Goal: Task Accomplishment & Management: Use online tool/utility

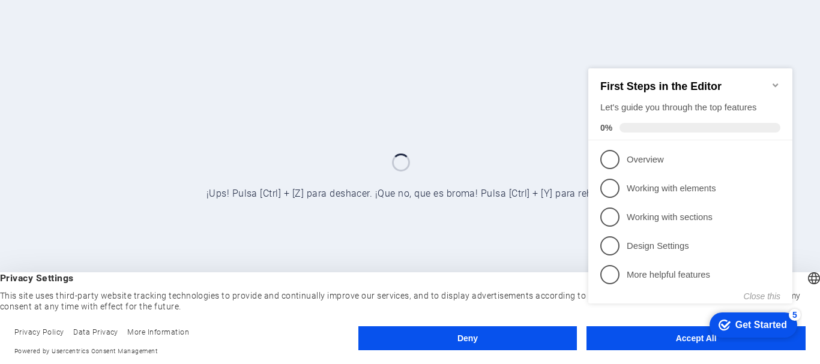
click div "checkmark Get Started 5 First Steps in the Editor Let's guide you through the t…"
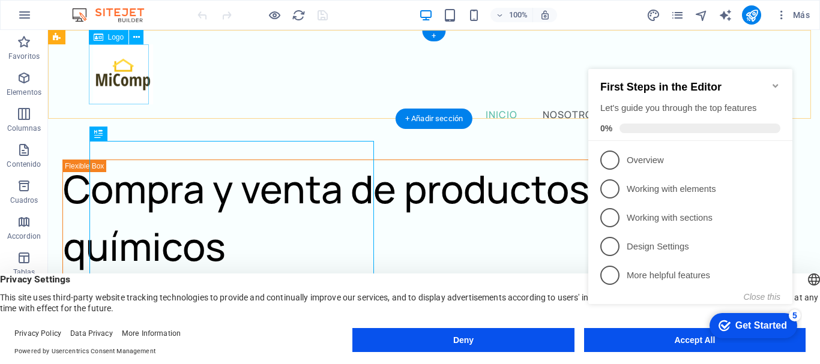
click at [122, 71] on div at bounding box center [434, 74] width 682 height 60
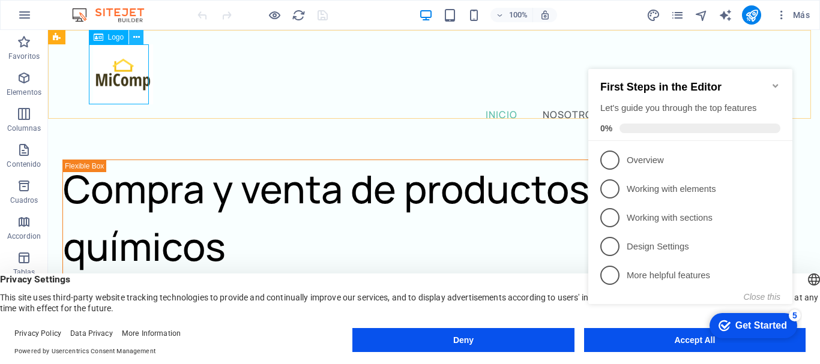
click at [134, 35] on icon at bounding box center [136, 37] width 7 height 13
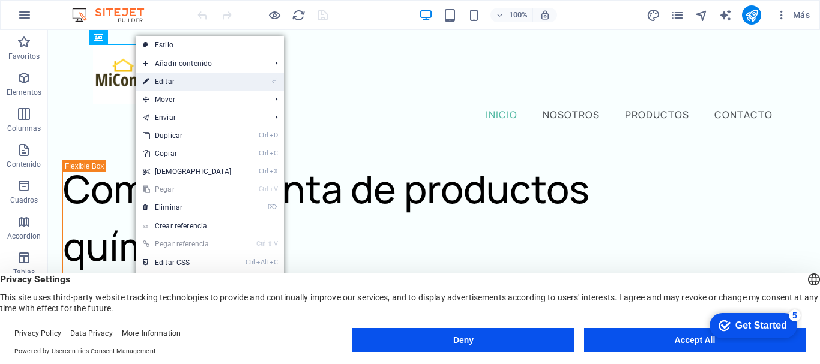
click at [170, 78] on link "⏎ Editar" at bounding box center [187, 82] width 103 height 18
select select "px"
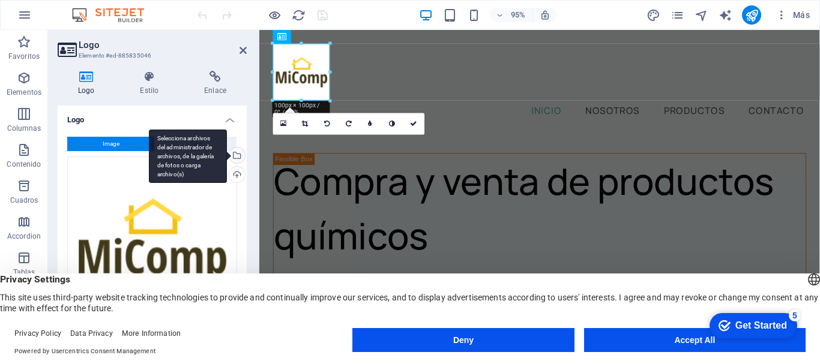
click at [234, 154] on div "Selecciona archivos del administrador de archivos, de la galería de fotos o car…" at bounding box center [236, 157] width 18 height 18
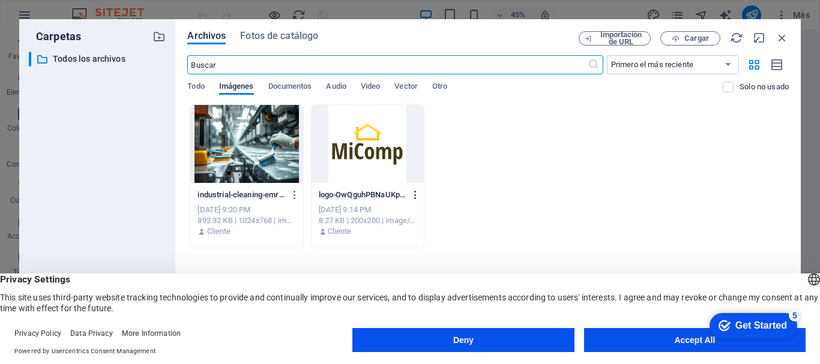
click at [415, 194] on icon "button" at bounding box center [415, 195] width 11 height 11
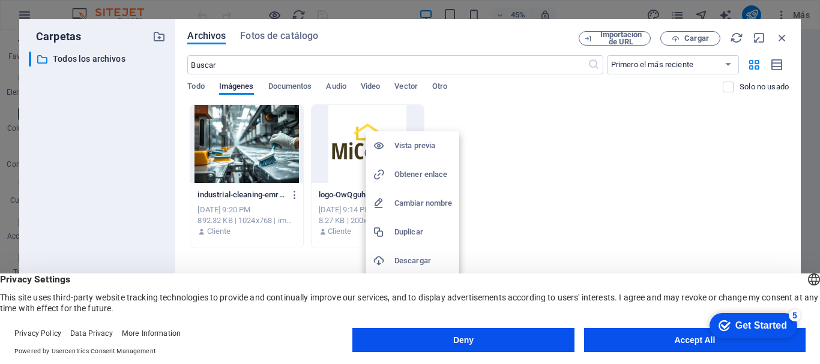
click at [116, 132] on div at bounding box center [410, 182] width 820 height 364
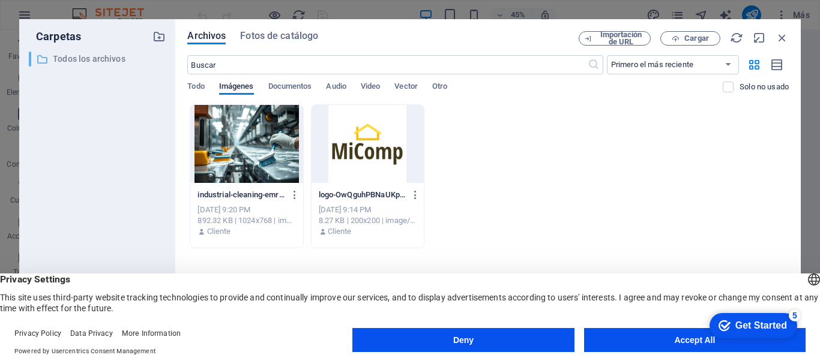
click at [99, 58] on p "Todos los archivos" at bounding box center [98, 59] width 91 height 14
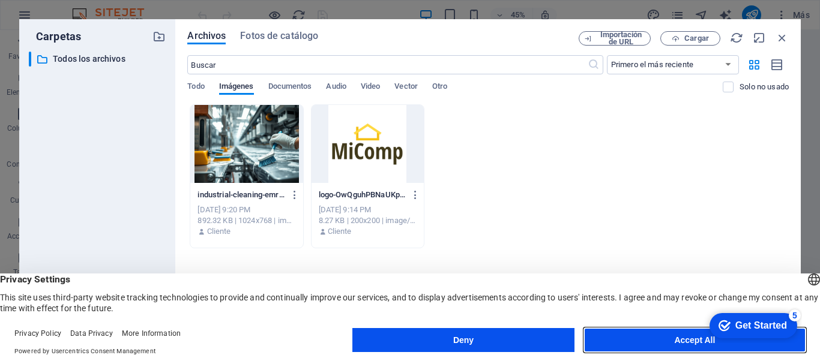
click at [685, 332] on button "Accept All" at bounding box center [694, 340] width 221 height 24
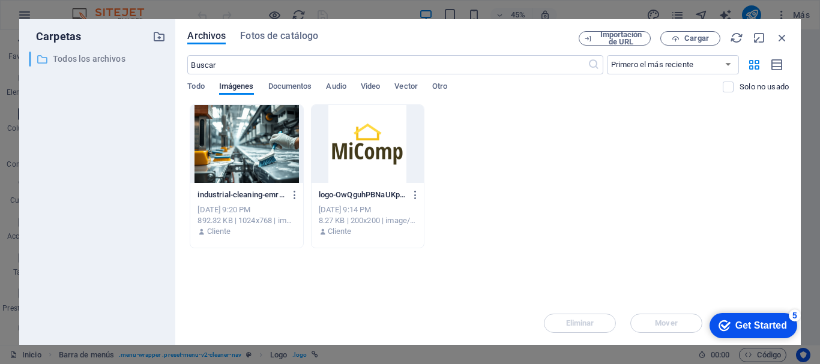
click at [80, 55] on p "Todos los archivos" at bounding box center [98, 59] width 91 height 14
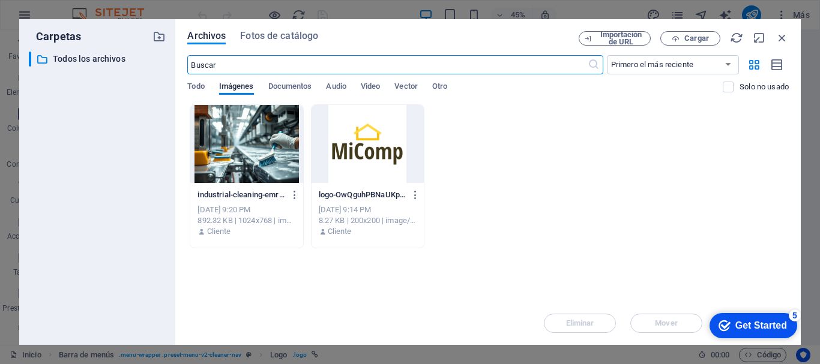
click at [241, 67] on input "text" at bounding box center [387, 64] width 400 height 19
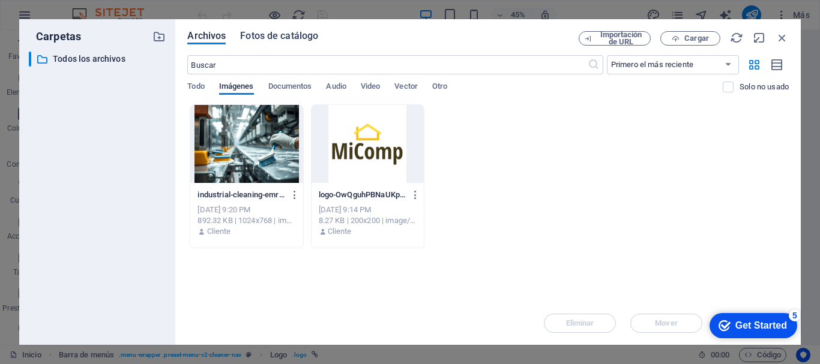
click at [271, 34] on span "Fotos de catálogo" at bounding box center [279, 36] width 78 height 14
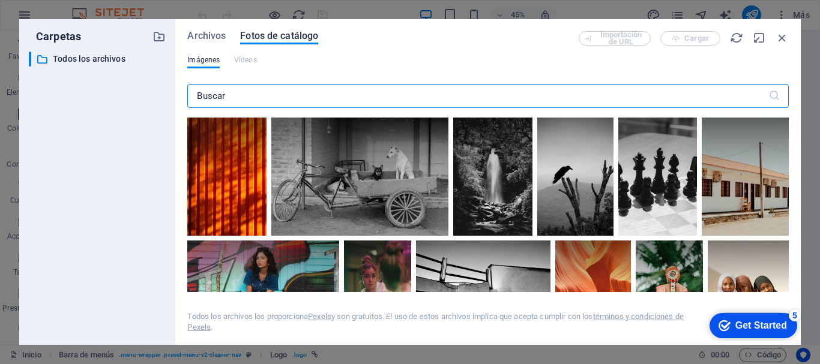
click at [212, 29] on div "Archivos Fotos de catálogo Importación de URL Cargar Imágenes Vídeos ​ Todos lo…" at bounding box center [487, 182] width 625 height 326
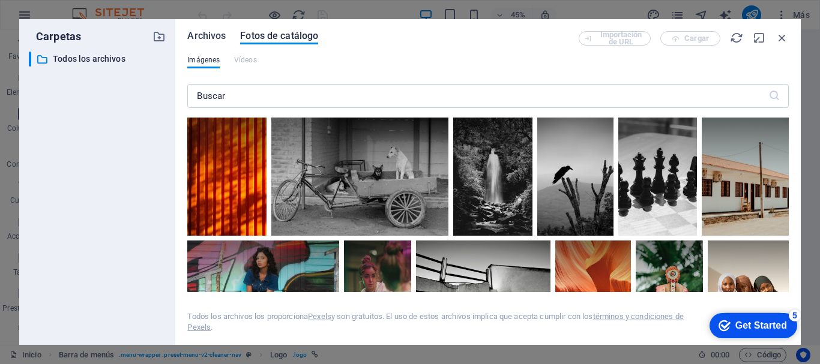
click at [206, 32] on span "Archivos" at bounding box center [206, 36] width 38 height 14
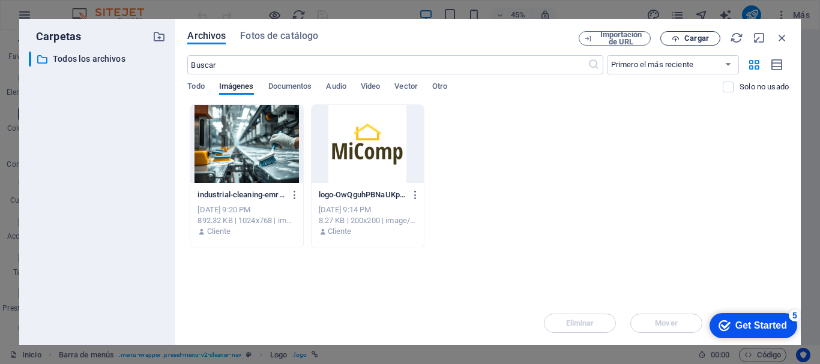
click at [684, 35] on span "Cargar" at bounding box center [696, 38] width 25 height 7
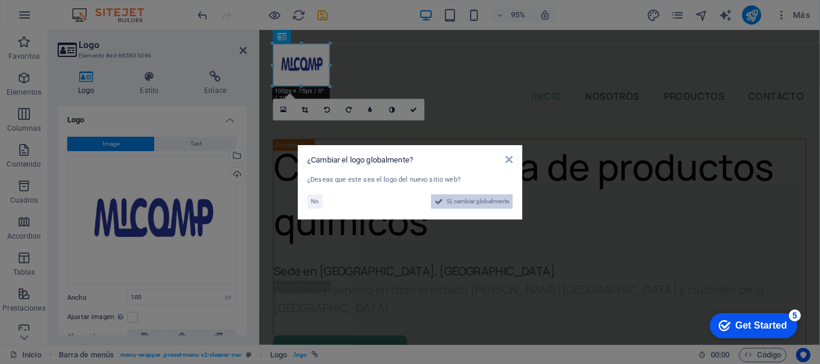
click at [458, 199] on span "Sí, cambiar globalmente" at bounding box center [477, 201] width 62 height 14
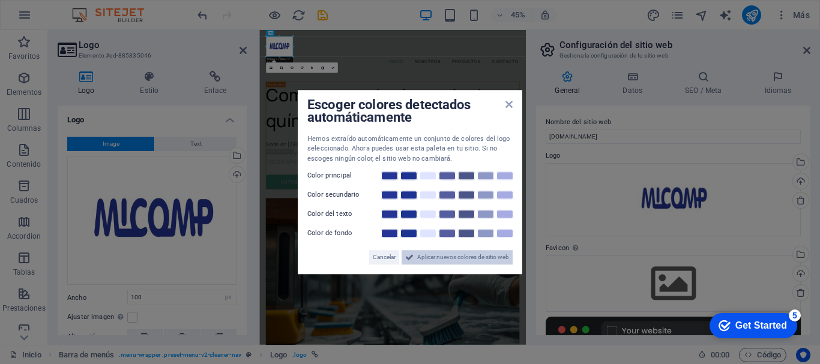
click at [446, 256] on span "Aplicar nuevos colores de sitio web" at bounding box center [463, 257] width 92 height 14
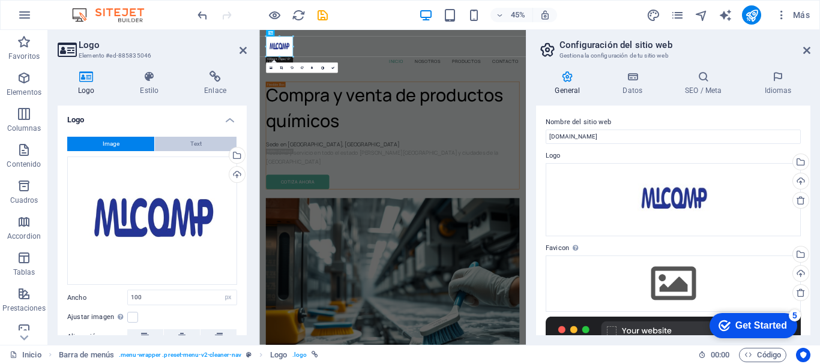
click at [199, 142] on span "Text" at bounding box center [195, 144] width 11 height 14
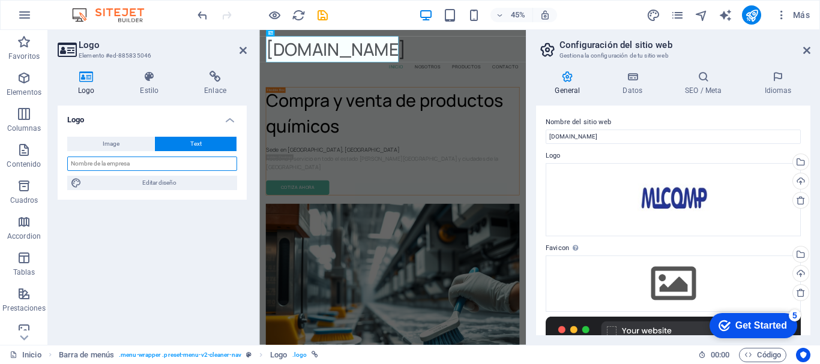
click at [121, 164] on input "text" at bounding box center [152, 164] width 170 height 14
type input "o"
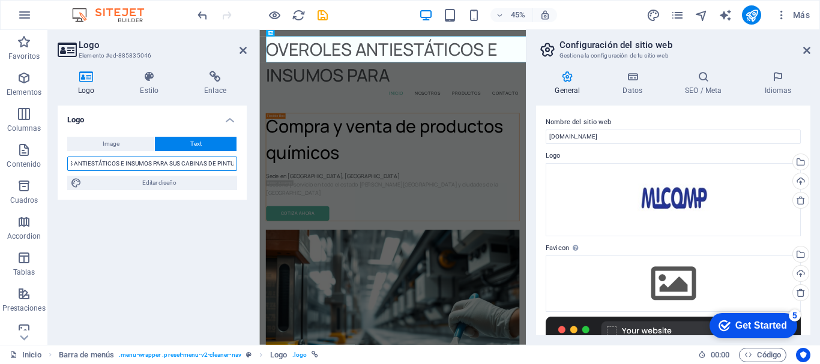
scroll to position [0, 35]
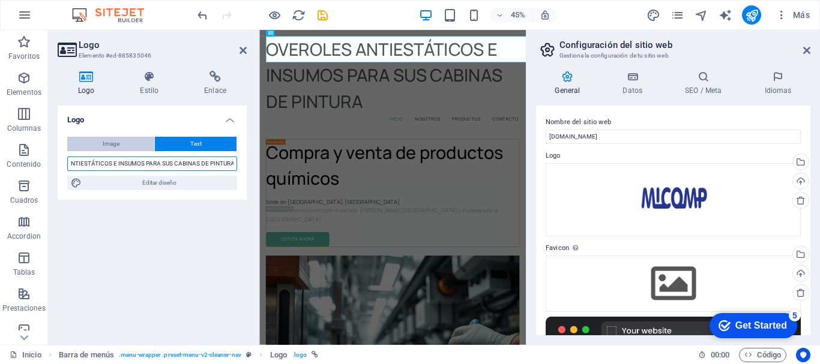
type input "OVEROLES ANTIESTÁTICOS E INSUMOS PARA SUS CABINAS DE PINTURA"
click at [101, 139] on button "Image" at bounding box center [110, 144] width 87 height 14
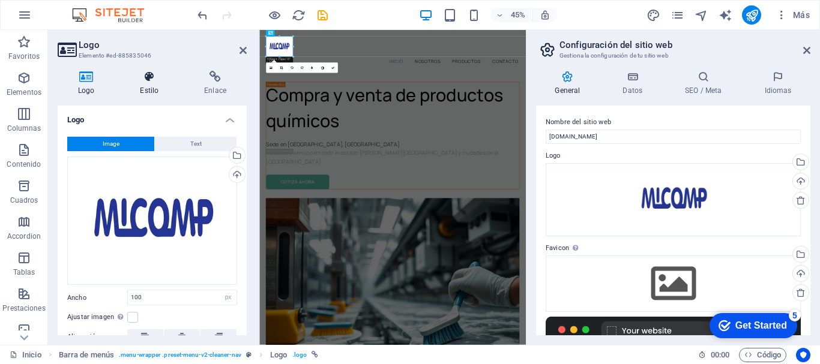
click at [147, 79] on icon at bounding box center [148, 77] width 59 height 12
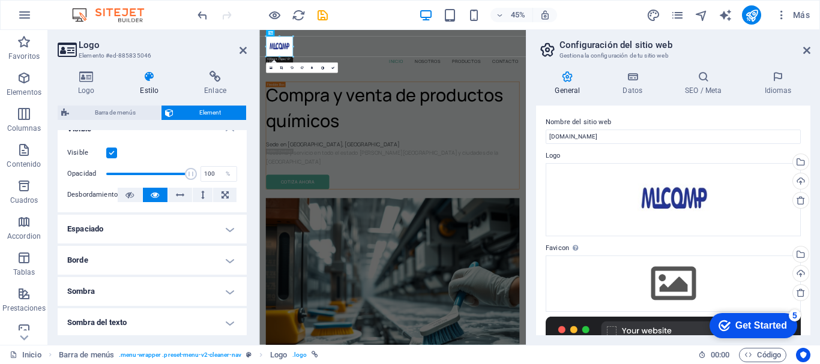
scroll to position [180, 0]
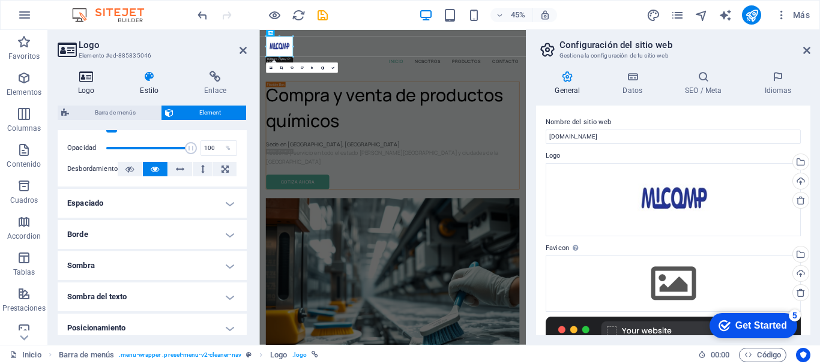
click at [82, 76] on icon at bounding box center [86, 77] width 57 height 12
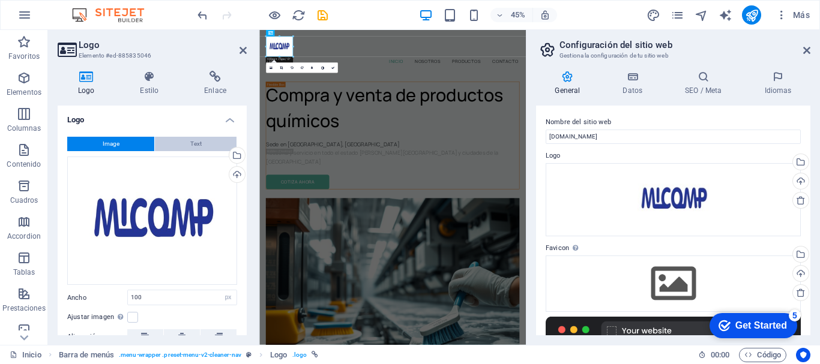
click at [187, 142] on button "Text" at bounding box center [196, 144] width 82 height 14
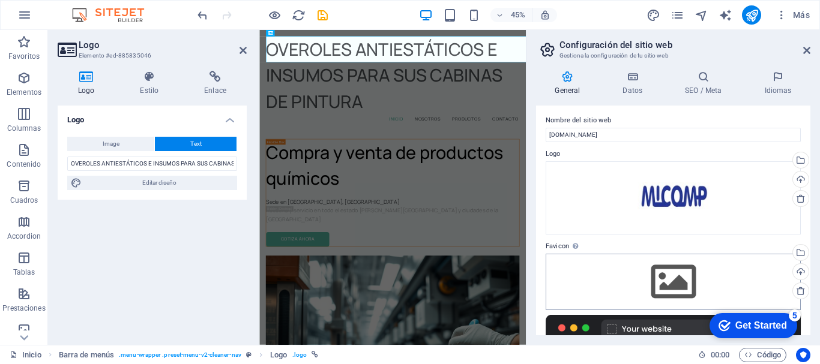
scroll to position [0, 0]
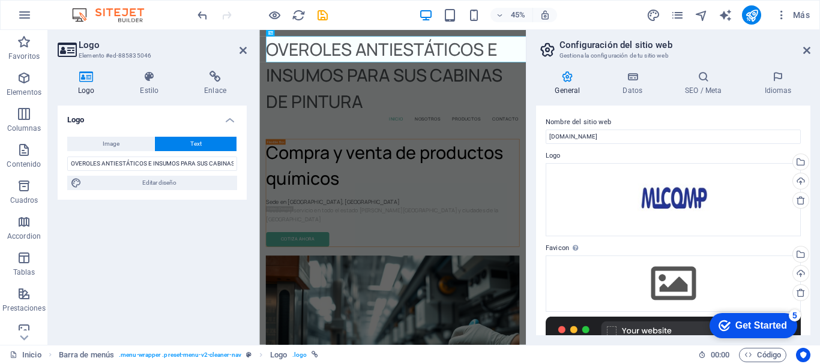
click at [175, 142] on button "Text" at bounding box center [196, 144] width 82 height 14
click at [92, 142] on button "Image" at bounding box center [110, 144] width 87 height 14
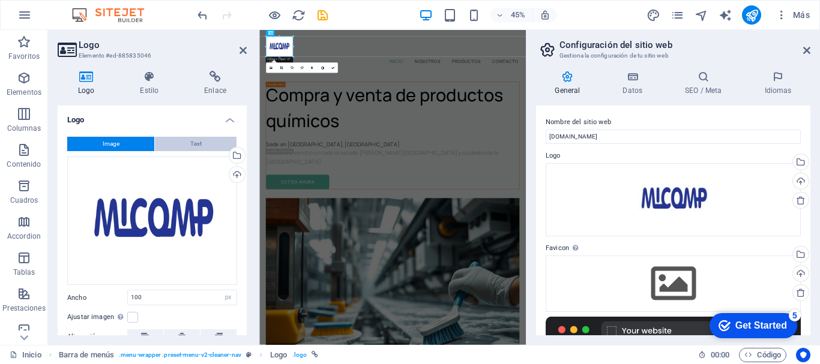
click at [184, 145] on button "Text" at bounding box center [196, 144] width 82 height 14
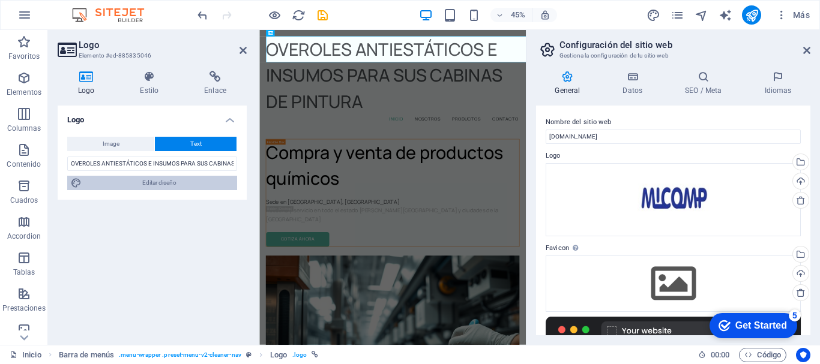
click at [143, 182] on span "Editar diseño" at bounding box center [159, 183] width 148 height 14
select select "px"
select select "400"
select select "px"
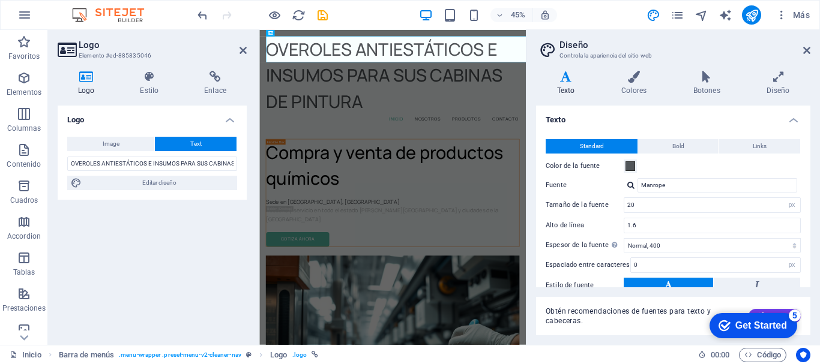
click at [565, 78] on icon at bounding box center [565, 77] width 59 height 12
click at [753, 147] on span "Links" at bounding box center [760, 146] width 14 height 14
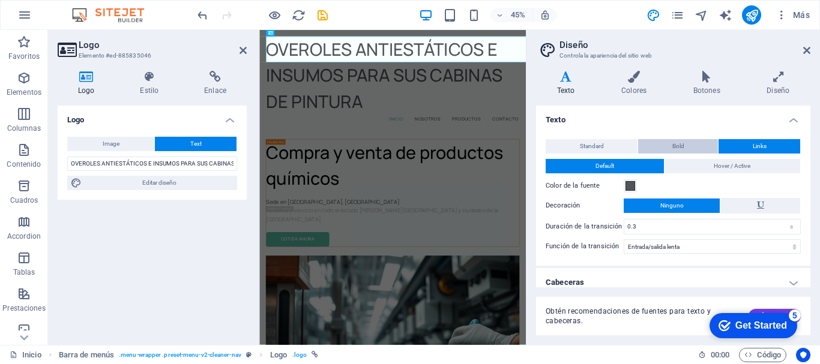
click at [668, 139] on button "Bold" at bounding box center [678, 146] width 80 height 14
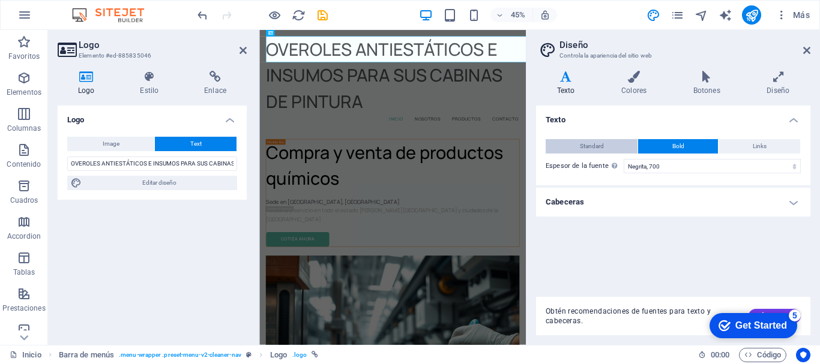
click at [596, 143] on span "Standard" at bounding box center [592, 146] width 24 height 14
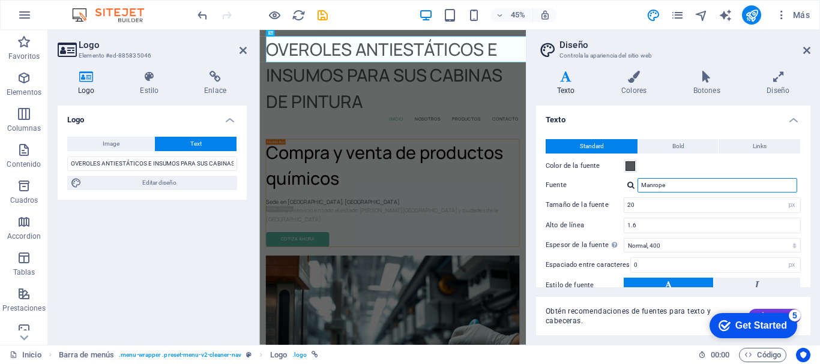
click at [706, 184] on input "Manrope" at bounding box center [717, 185] width 160 height 14
click at [628, 162] on span at bounding box center [630, 166] width 10 height 10
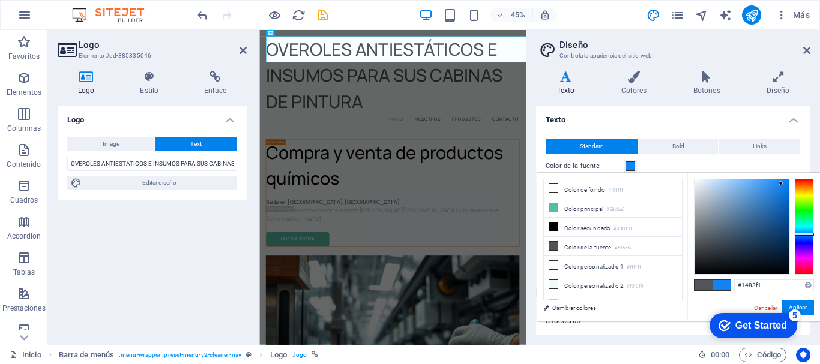
type input "#1384f5"
drag, startPoint x: 702, startPoint y: 239, endPoint x: 781, endPoint y: 182, distance: 97.2
click at [781, 182] on div at bounding box center [781, 182] width 4 height 4
click at [652, 161] on div "Color de la fuente" at bounding box center [672, 166] width 255 height 14
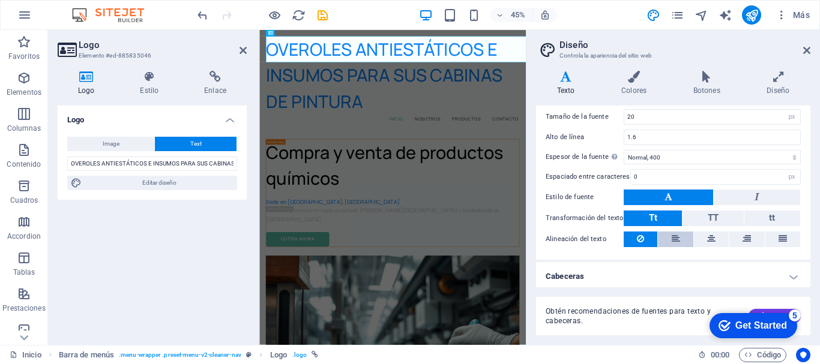
scroll to position [92, 0]
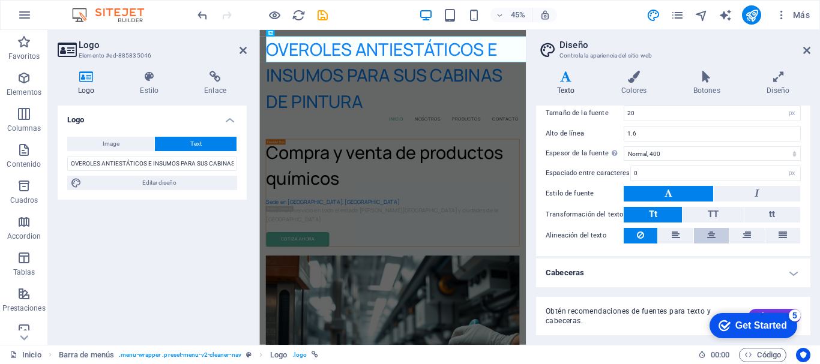
click at [714, 235] on button at bounding box center [711, 236] width 35 height 16
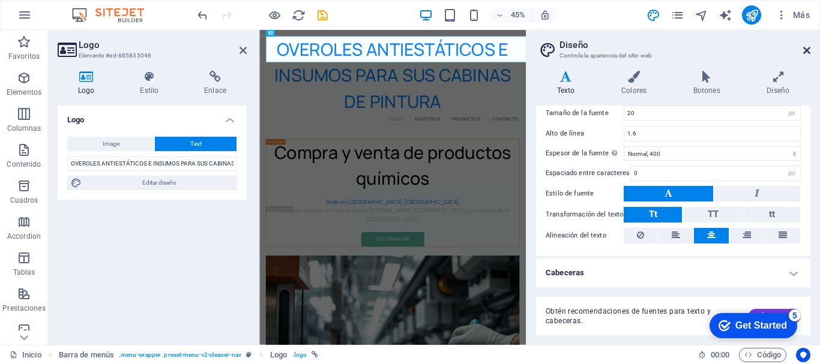
click at [806, 50] on icon at bounding box center [806, 51] width 7 height 10
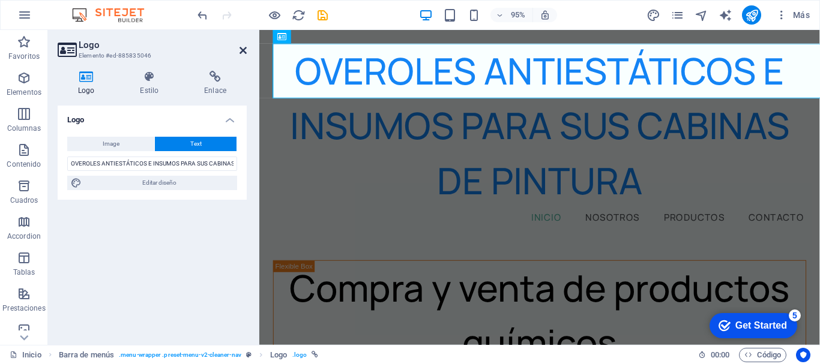
click at [241, 49] on icon at bounding box center [242, 51] width 7 height 10
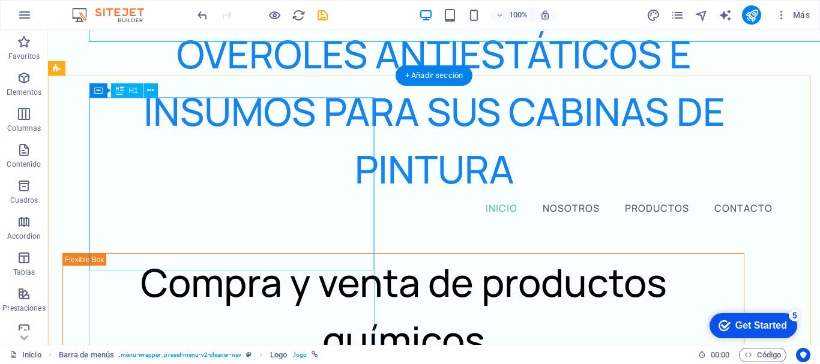
scroll to position [0, 0]
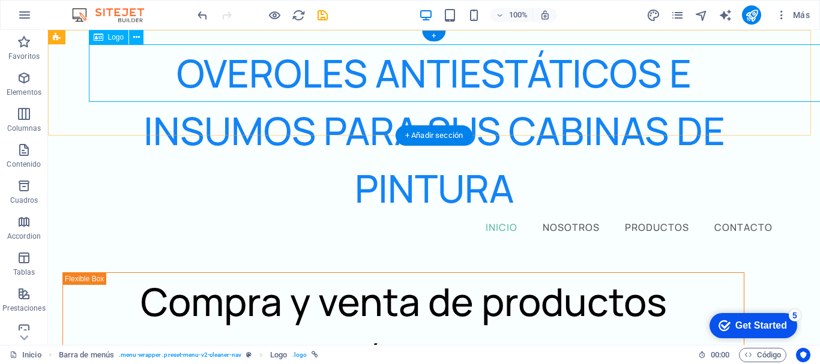
click at [421, 75] on div "OVEROLES ANTIESTÁTICOS E INSUMOS PARA SUS CABINAS DE PINTURA" at bounding box center [434, 130] width 682 height 173
click at [135, 37] on icon at bounding box center [136, 37] width 7 height 13
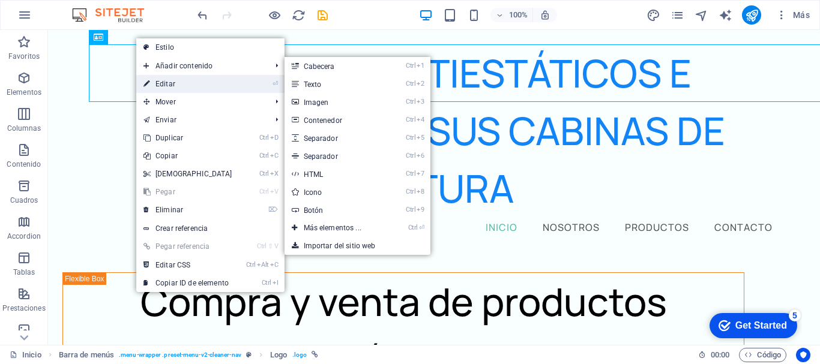
click at [179, 83] on link "⏎ Editar" at bounding box center [187, 84] width 103 height 18
select select "px"
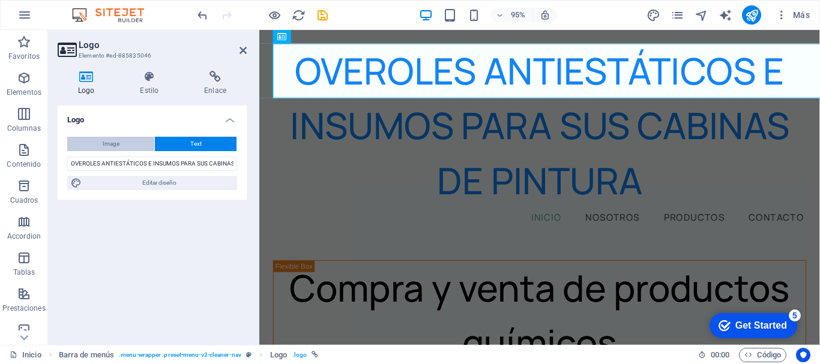
click at [103, 139] on span "Image" at bounding box center [111, 144] width 17 height 14
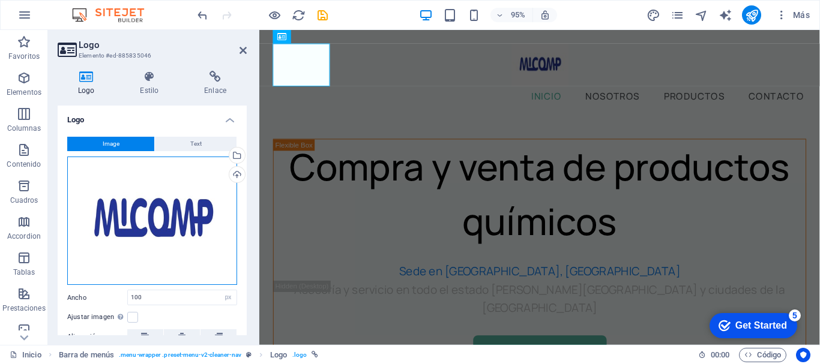
click at [158, 214] on div "Arrastra archivos aquí, haz clic para escoger archivos o selecciona archivos de…" at bounding box center [152, 221] width 170 height 129
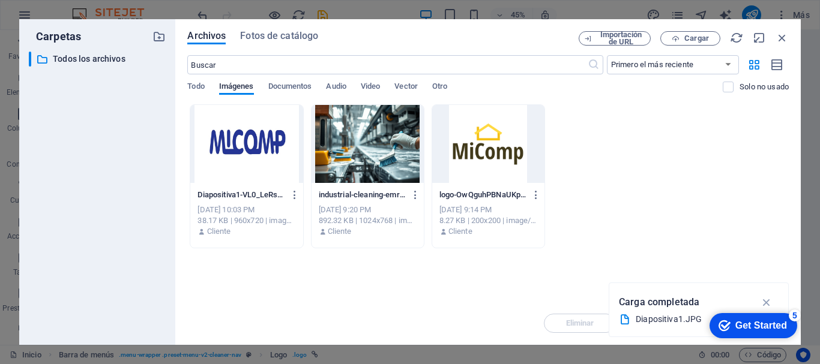
click at [244, 137] on div at bounding box center [246, 144] width 112 height 78
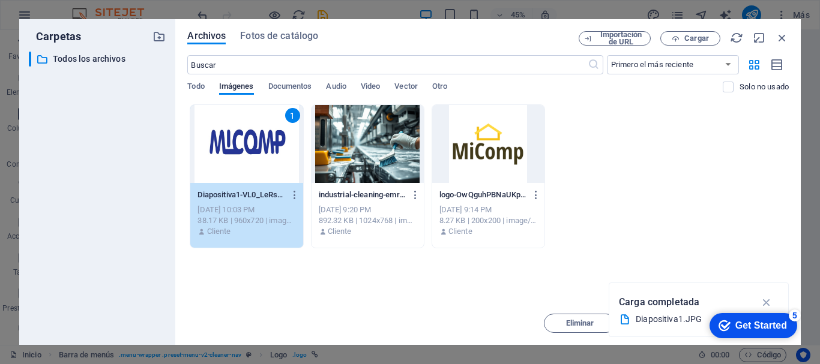
click at [244, 137] on div "1" at bounding box center [246, 144] width 112 height 78
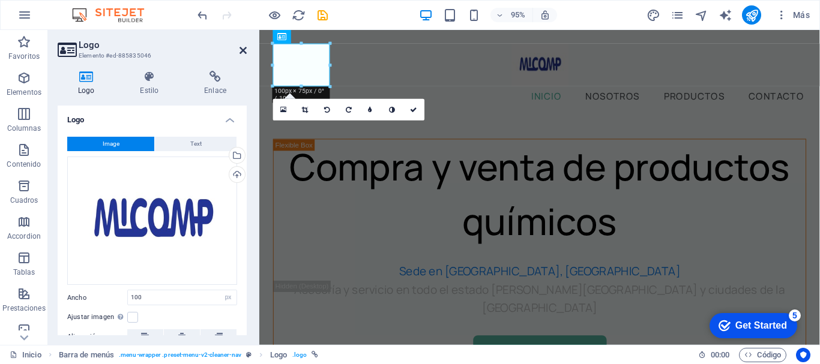
click at [246, 47] on icon at bounding box center [242, 51] width 7 height 10
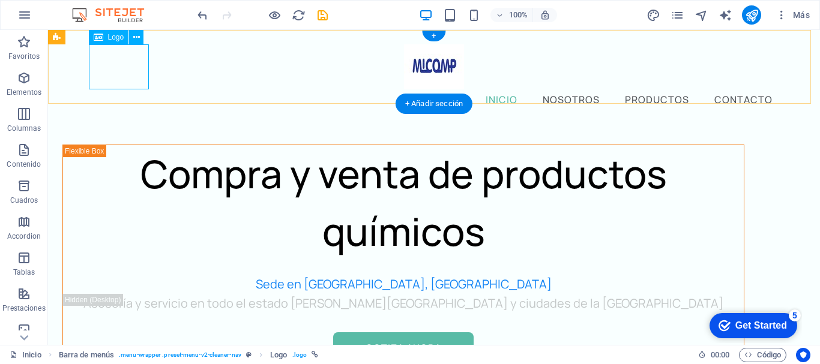
click at [127, 63] on div at bounding box center [434, 66] width 682 height 45
click at [136, 35] on icon at bounding box center [136, 37] width 7 height 13
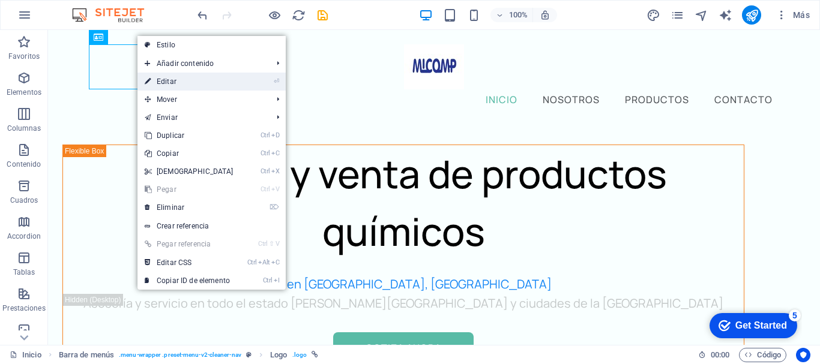
click at [175, 77] on link "⏎ Editar" at bounding box center [188, 82] width 103 height 18
select select "px"
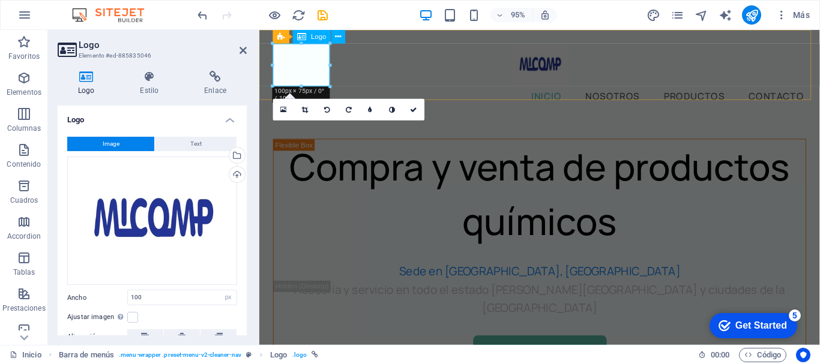
click at [307, 65] on div at bounding box center [554, 66] width 561 height 45
click at [235, 171] on div "Cargar" at bounding box center [236, 176] width 18 height 18
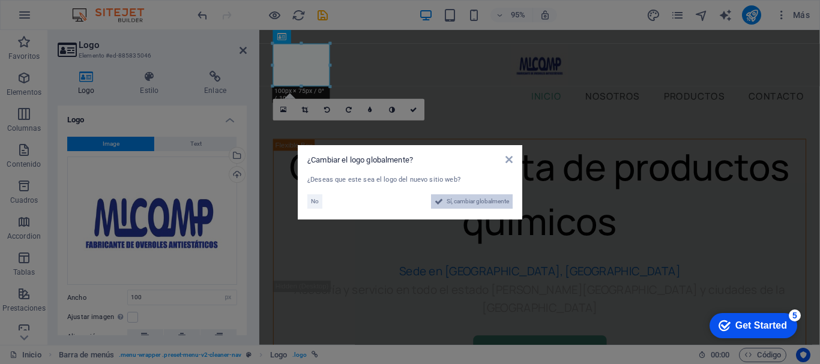
click at [446, 197] on span "Sí, cambiar globalmente" at bounding box center [477, 201] width 62 height 14
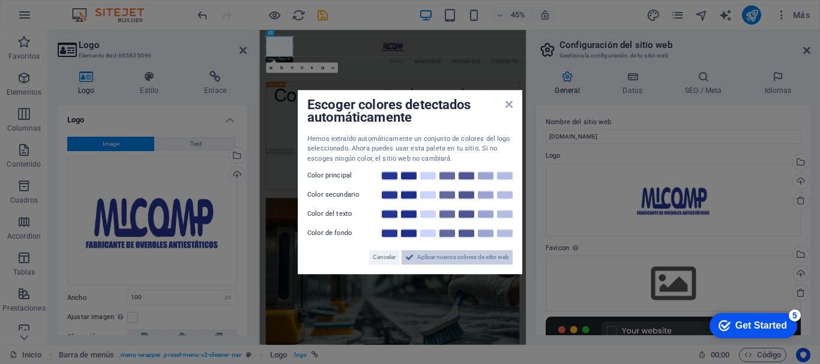
click at [428, 256] on span "Aplicar nuevos colores de sitio web" at bounding box center [463, 257] width 92 height 14
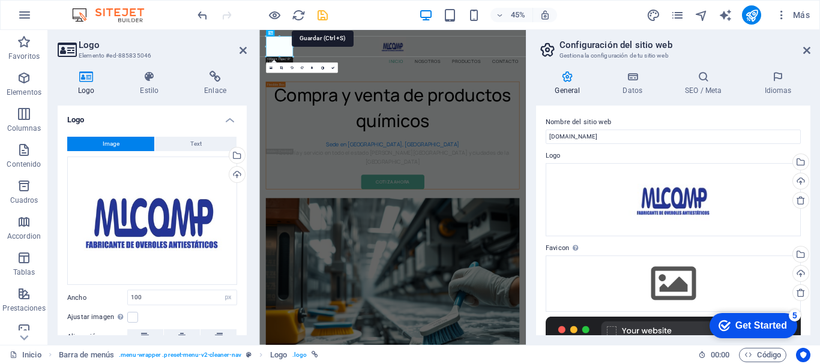
click at [322, 12] on icon "save" at bounding box center [323, 15] width 14 height 14
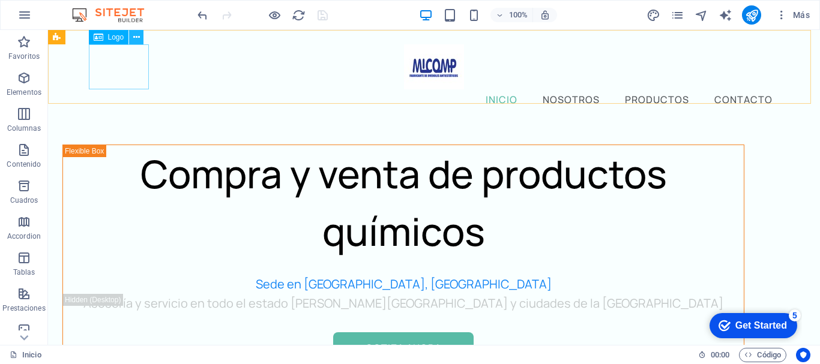
click at [137, 35] on icon at bounding box center [136, 37] width 7 height 13
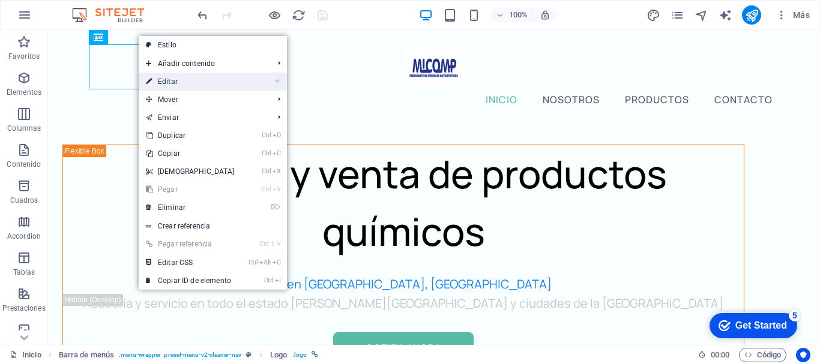
click at [196, 79] on link "⏎ Editar" at bounding box center [190, 82] width 103 height 18
select select "px"
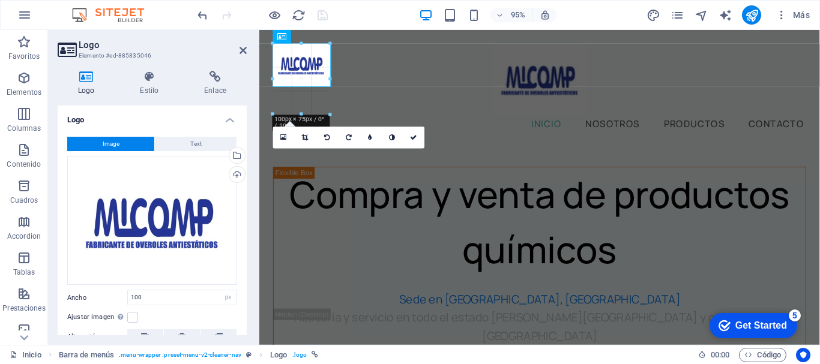
drag, startPoint x: 329, startPoint y: 89, endPoint x: 368, endPoint y: 104, distance: 42.6
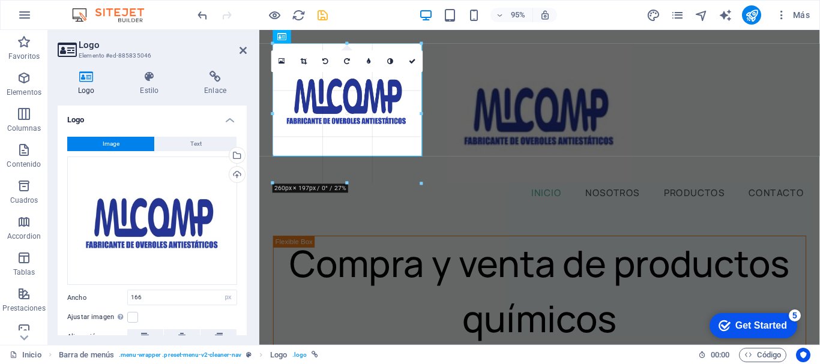
drag, startPoint x: 366, startPoint y: 113, endPoint x: 212, endPoint y: 107, distance: 153.8
type input "325"
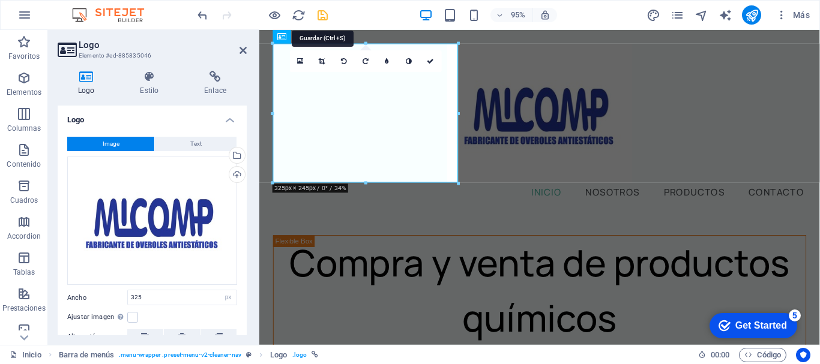
click at [321, 13] on icon "save" at bounding box center [323, 15] width 14 height 14
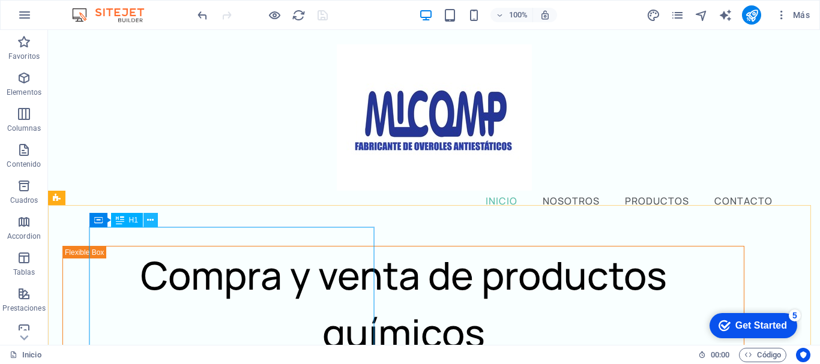
click at [152, 218] on icon at bounding box center [150, 220] width 7 height 13
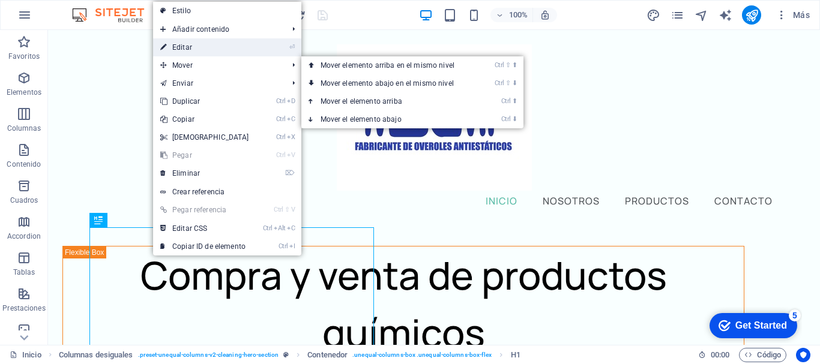
click at [198, 45] on link "⏎ Editar" at bounding box center [204, 47] width 103 height 18
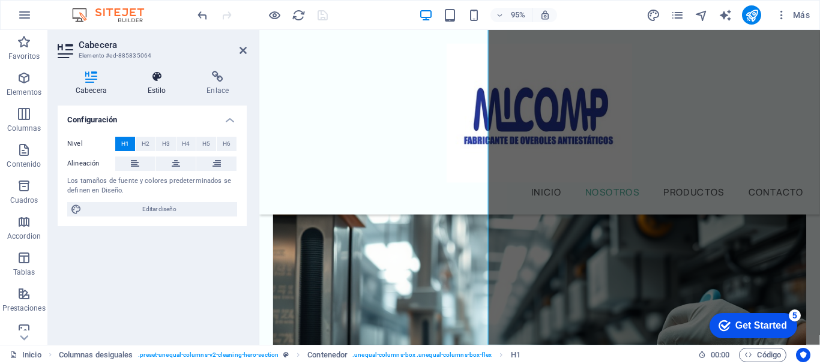
scroll to position [669, 0]
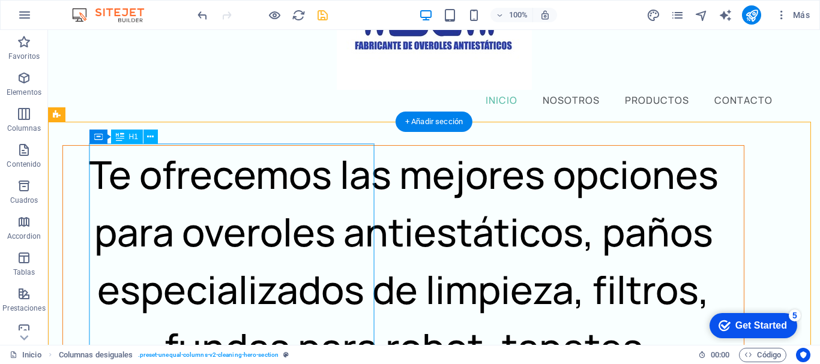
scroll to position [120, 0]
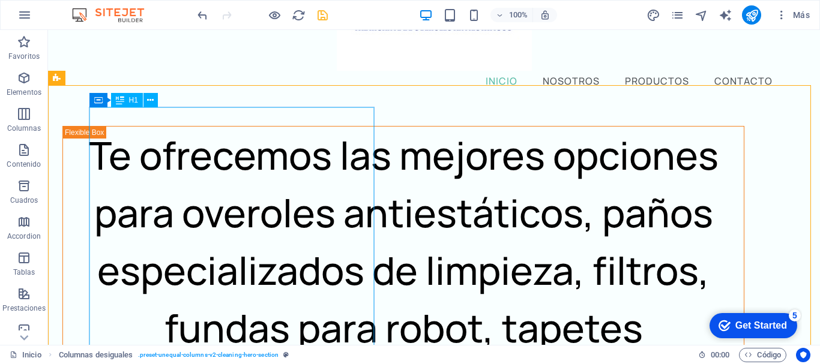
click at [127, 98] on div "H1" at bounding box center [127, 100] width 32 height 14
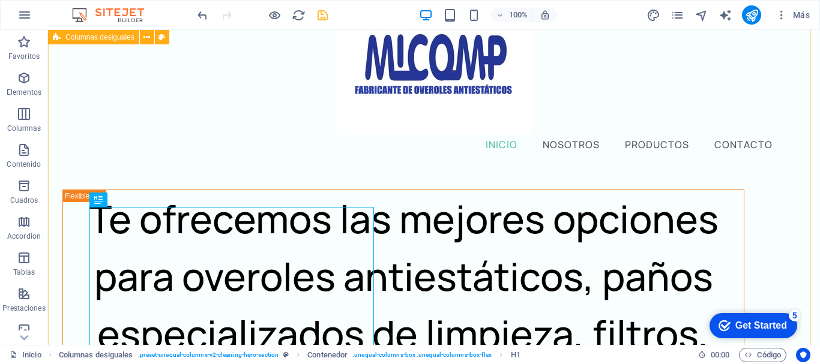
scroll to position [0, 0]
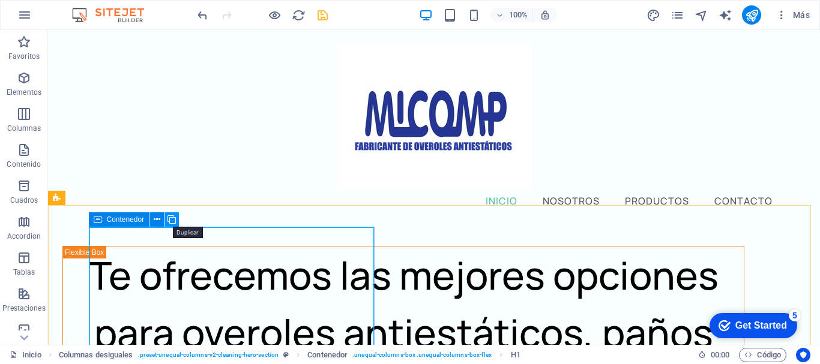
click at [174, 216] on icon at bounding box center [171, 220] width 8 height 13
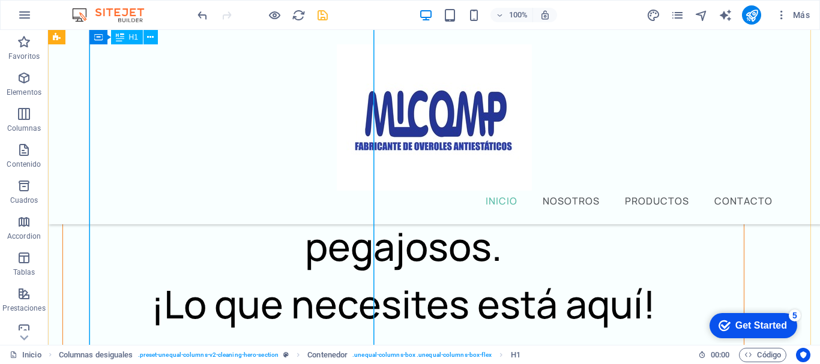
scroll to position [60, 0]
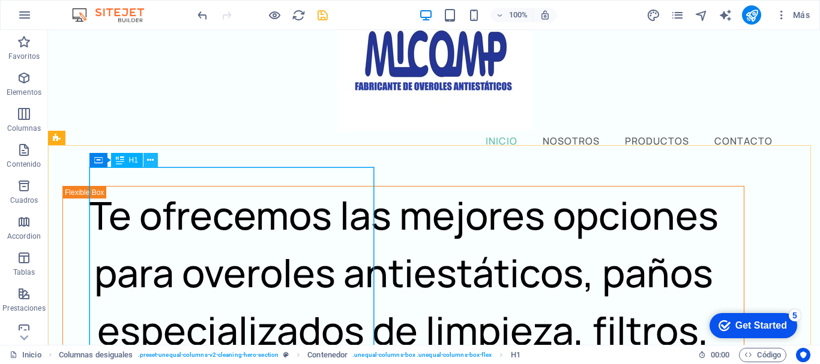
click at [149, 158] on icon at bounding box center [150, 160] width 7 height 13
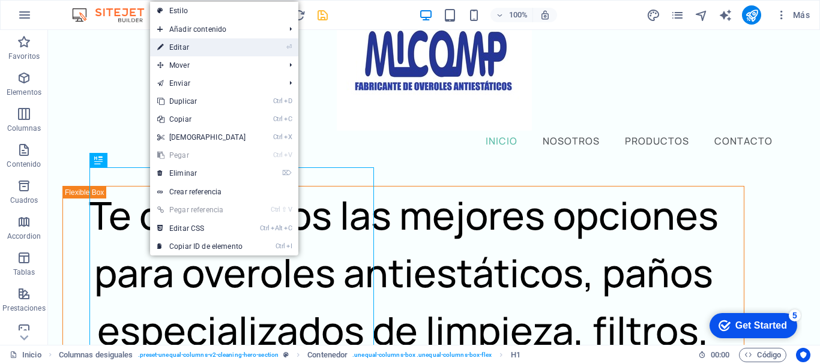
click at [203, 48] on link "⏎ Editar" at bounding box center [201, 47] width 103 height 18
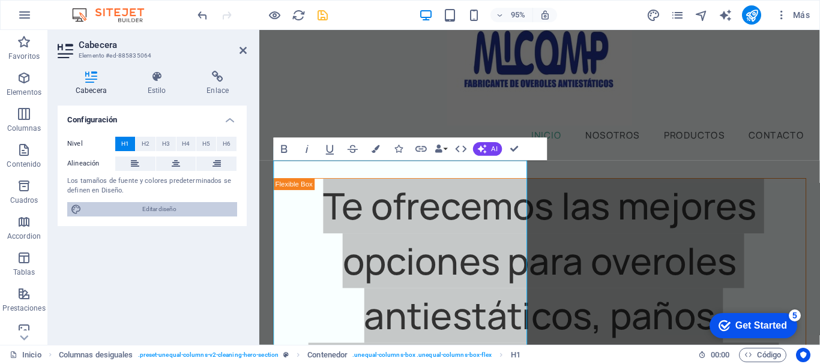
click at [176, 206] on span "Editar diseño" at bounding box center [159, 209] width 148 height 14
select select "px"
select select "400"
select select "px"
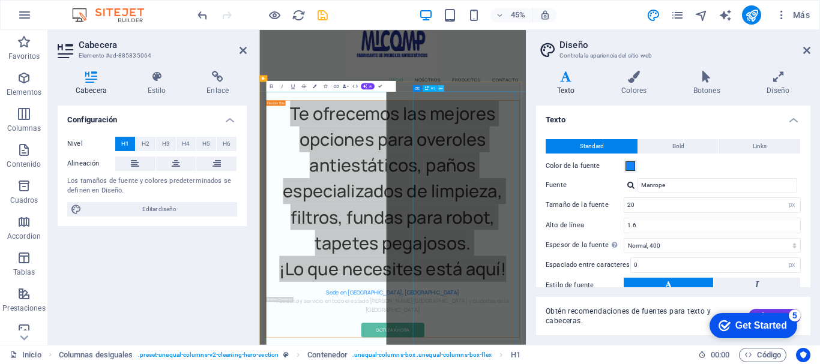
click at [442, 86] on icon at bounding box center [440, 88] width 3 height 5
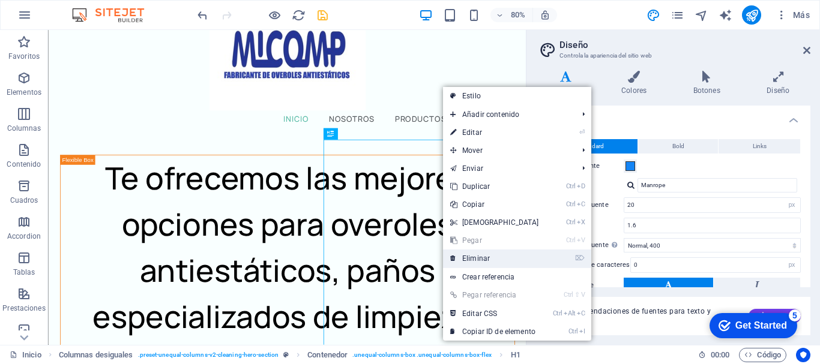
click at [491, 255] on link "⌦ Eliminar" at bounding box center [494, 259] width 103 height 18
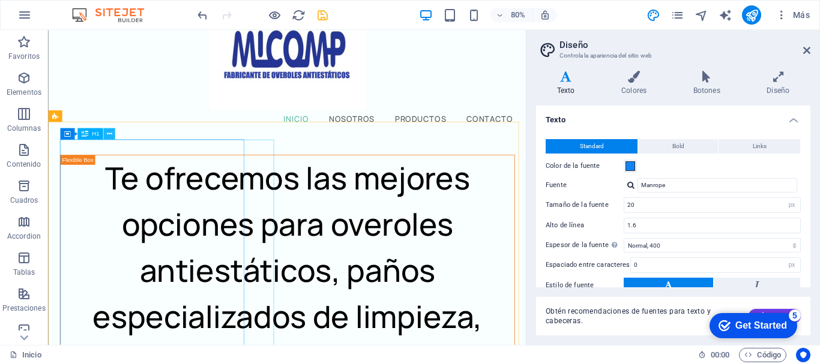
click at [109, 131] on icon at bounding box center [108, 134] width 5 height 10
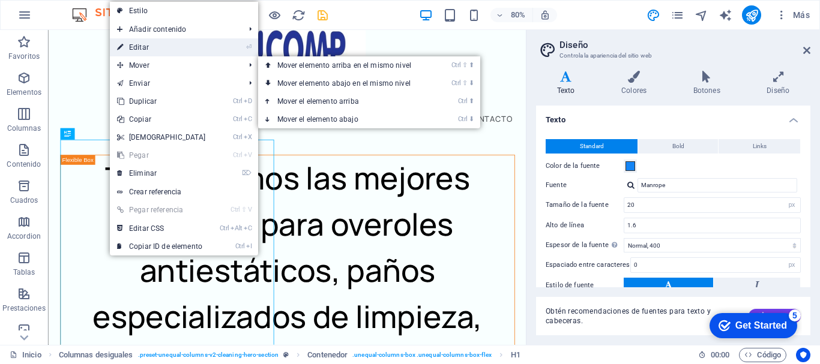
click at [147, 48] on link "⏎ Editar" at bounding box center [161, 47] width 103 height 18
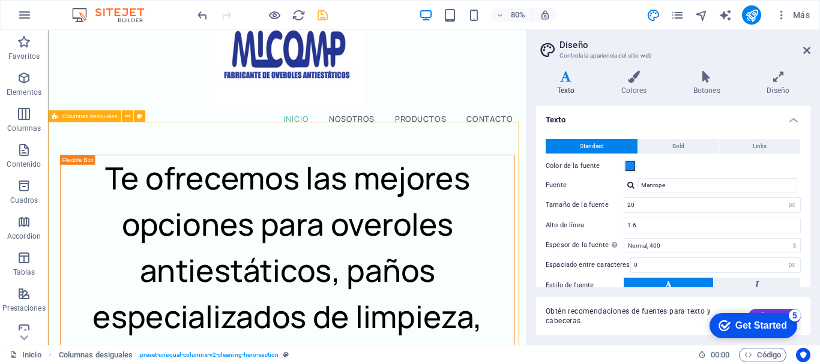
drag, startPoint x: 323, startPoint y: 470, endPoint x: 484, endPoint y: 274, distance: 252.9
drag, startPoint x: 298, startPoint y: 334, endPoint x: 544, endPoint y: 316, distance: 246.7
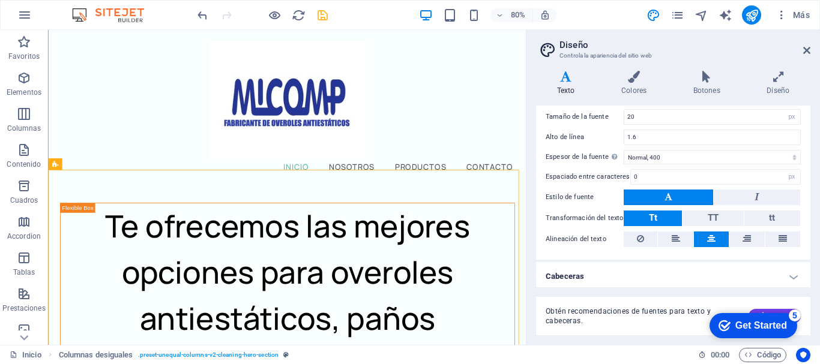
scroll to position [92, 0]
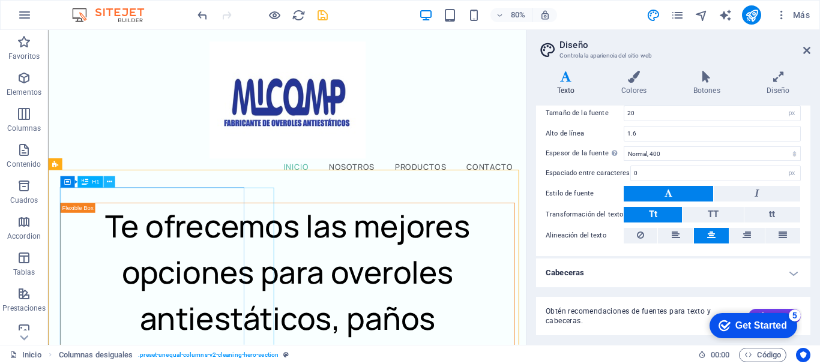
click at [111, 178] on icon at bounding box center [108, 182] width 5 height 10
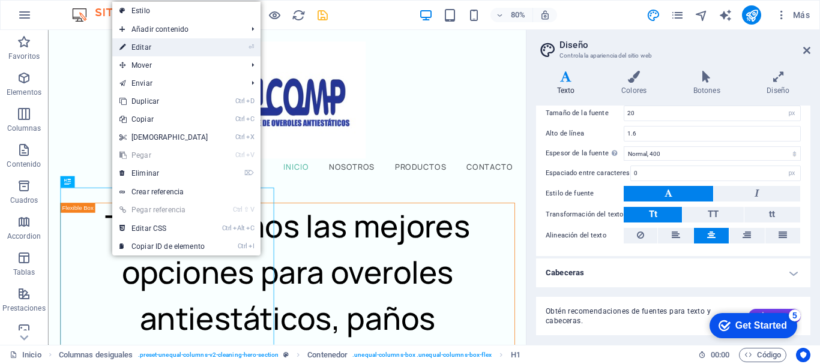
click at [174, 47] on link "⏎ Editar" at bounding box center [163, 47] width 103 height 18
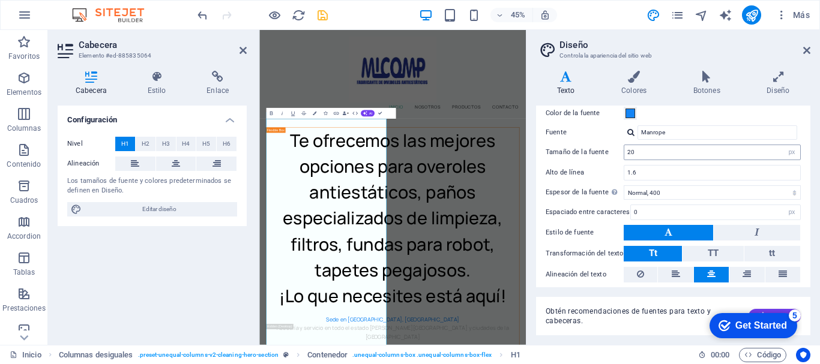
scroll to position [32, 0]
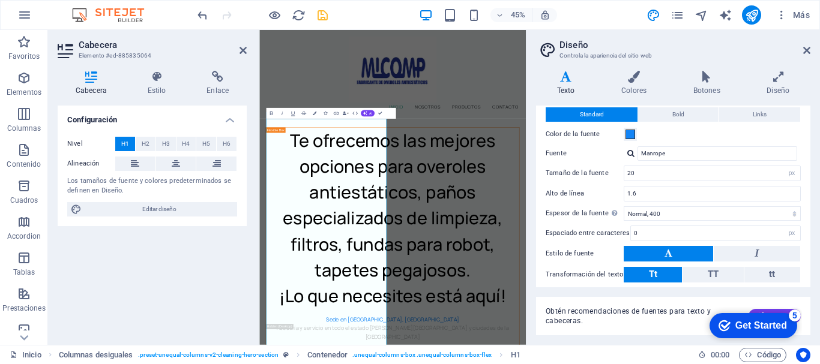
drag, startPoint x: 667, startPoint y: 173, endPoint x: 565, endPoint y: 148, distance: 105.1
click at [548, 158] on div "Standard Bold Links Color de la fuente Fuente Manrope Tamaño de la fuente 20 re…" at bounding box center [672, 205] width 279 height 221
type input "10"
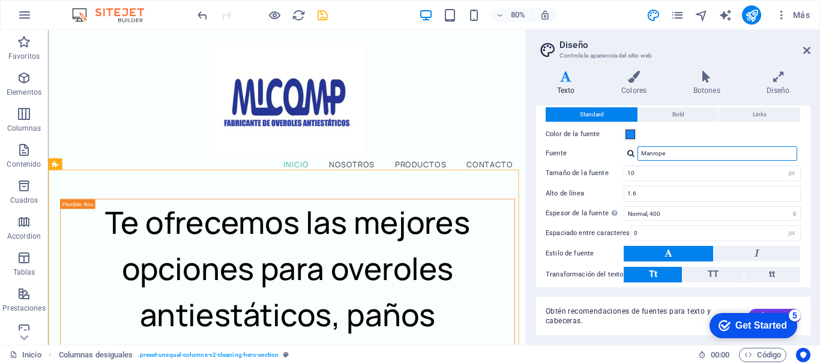
click at [688, 154] on input "Manrope" at bounding box center [717, 153] width 160 height 14
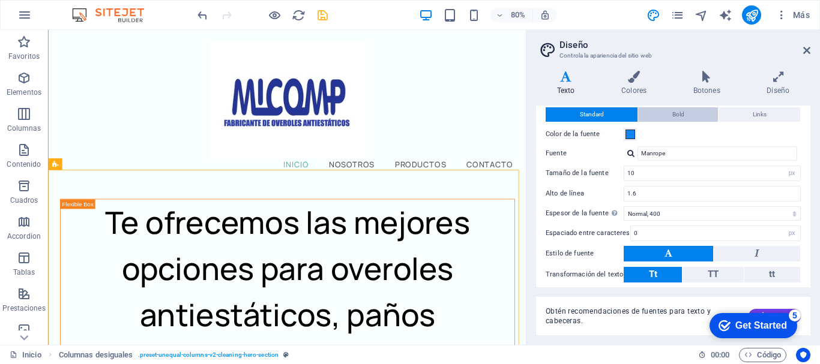
click at [693, 110] on button "Bold" at bounding box center [678, 114] width 80 height 14
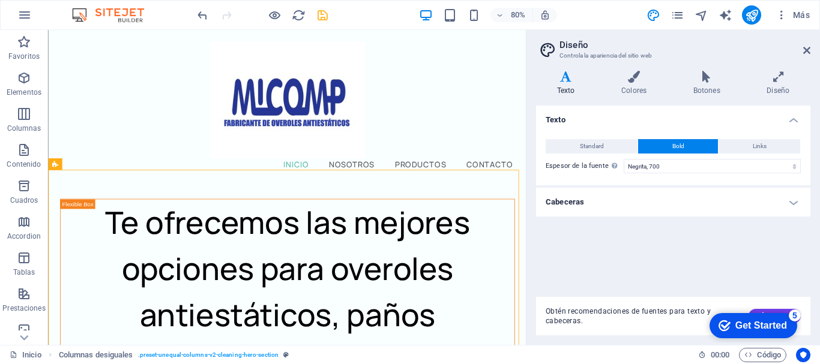
scroll to position [0, 0]
click at [758, 140] on span "Links" at bounding box center [760, 146] width 14 height 14
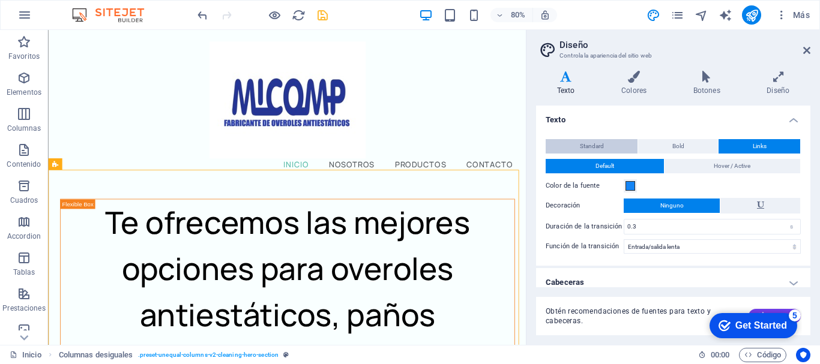
click at [598, 143] on span "Standard" at bounding box center [592, 146] width 24 height 14
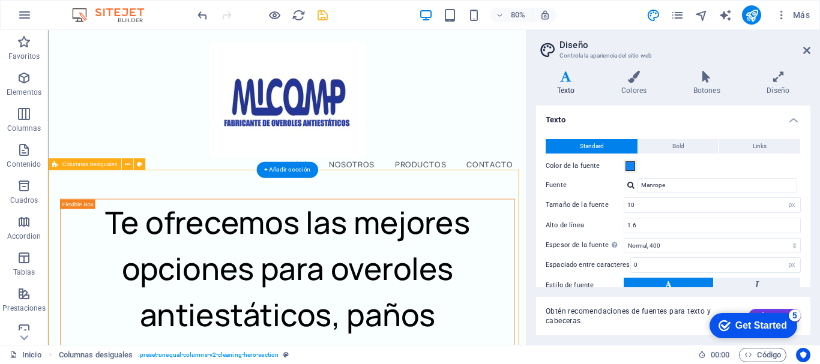
drag, startPoint x: 292, startPoint y: 295, endPoint x: 402, endPoint y: 295, distance: 110.4
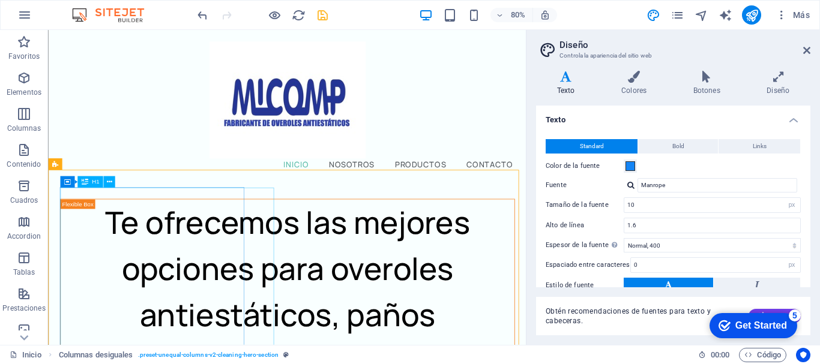
click at [89, 183] on div "H1" at bounding box center [90, 181] width 26 height 11
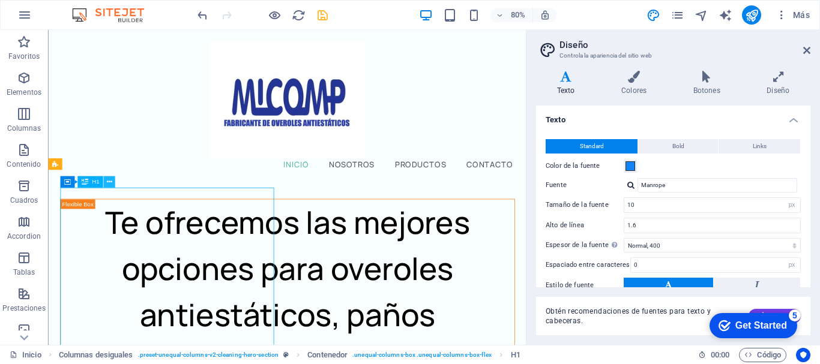
click at [110, 181] on icon at bounding box center [108, 182] width 5 height 10
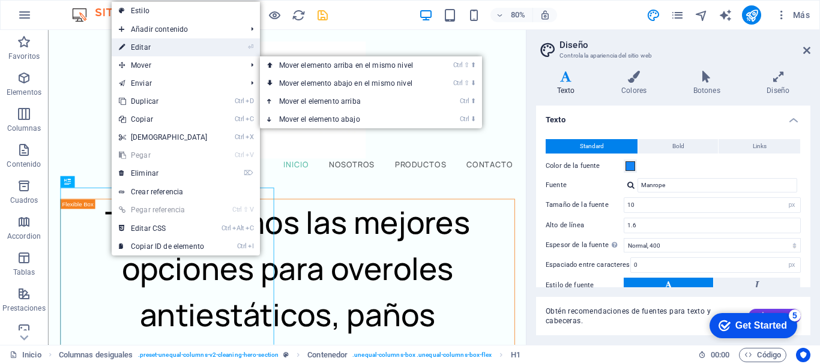
click at [157, 46] on link "⏎ Editar" at bounding box center [163, 47] width 103 height 18
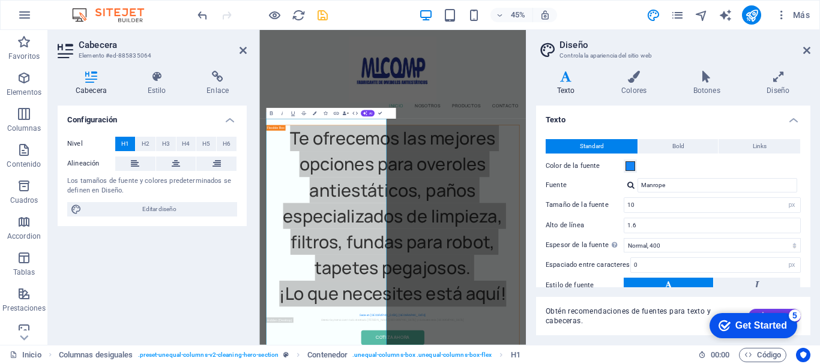
click at [146, 135] on div "Nivel H1 H2 H3 H4 H5 H6 Alineación Los tamaños de fuente y colores predetermina…" at bounding box center [152, 176] width 189 height 99
click at [146, 140] on span "H2" at bounding box center [146, 144] width 8 height 14
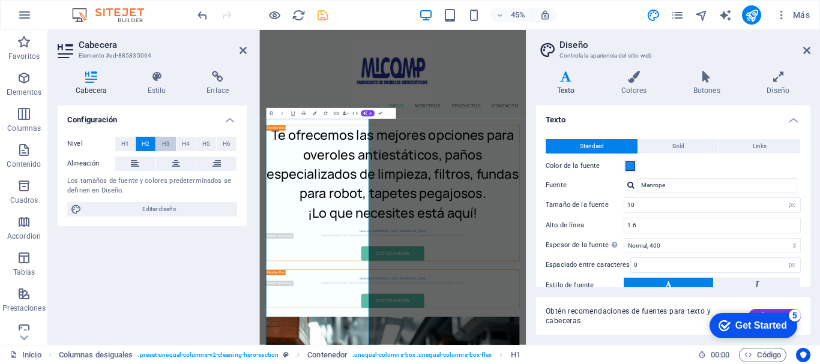
click at [170, 140] on button "H3" at bounding box center [166, 144] width 20 height 14
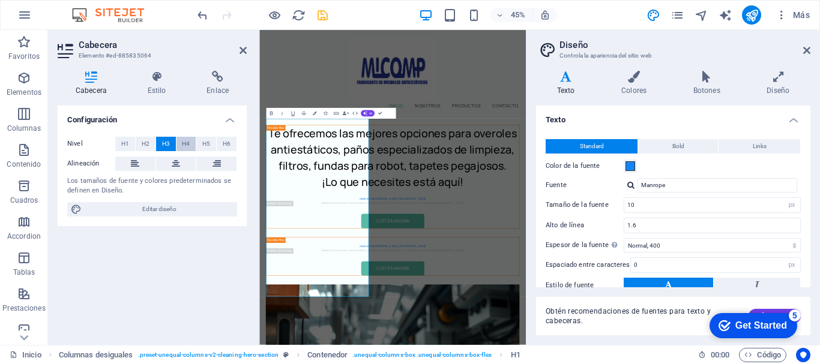
click at [186, 140] on span "H4" at bounding box center [186, 144] width 8 height 14
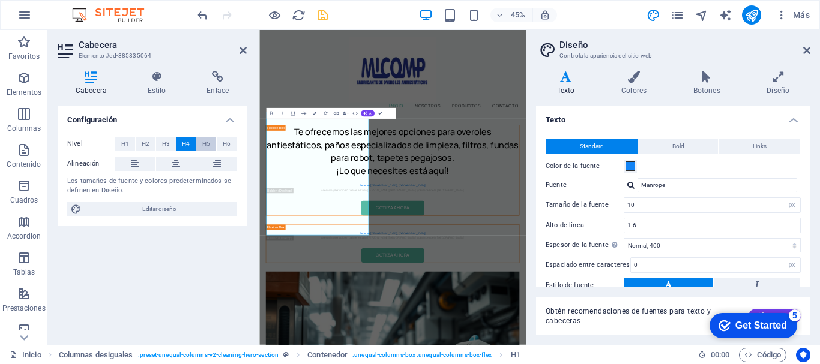
click at [206, 138] on span "H5" at bounding box center [206, 144] width 8 height 14
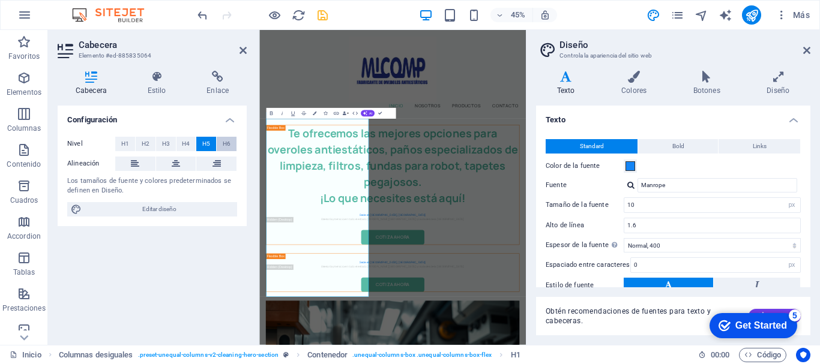
click at [226, 140] on span "H6" at bounding box center [227, 144] width 8 height 14
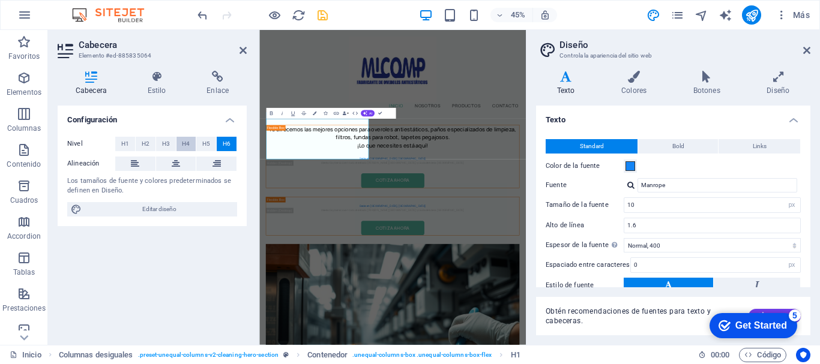
click at [187, 140] on span "H4" at bounding box center [186, 144] width 8 height 14
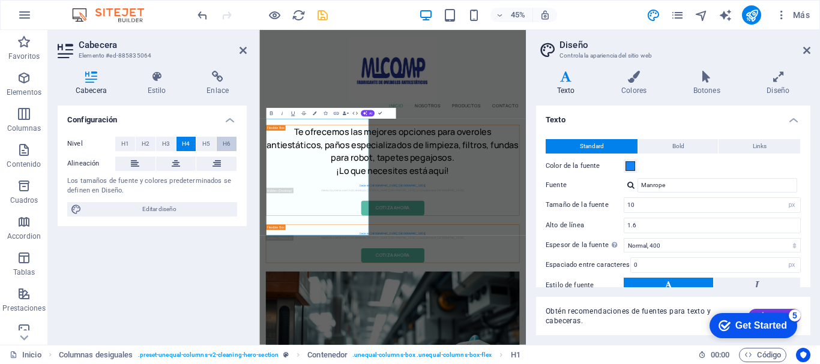
click at [233, 142] on button "H6" at bounding box center [227, 144] width 20 height 14
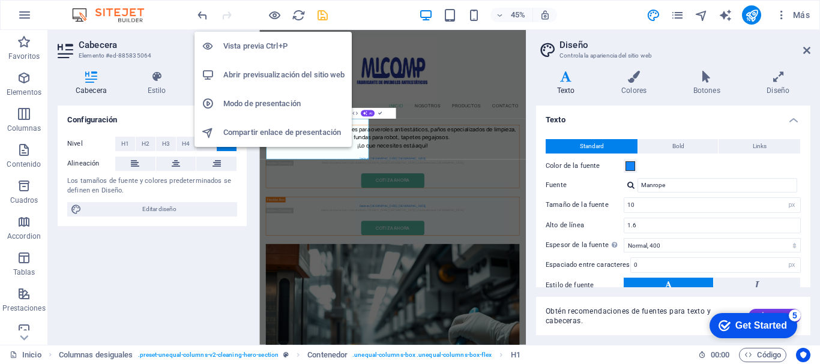
click at [259, 44] on h6 "Vista previa Ctrl+P" at bounding box center [283, 46] width 121 height 14
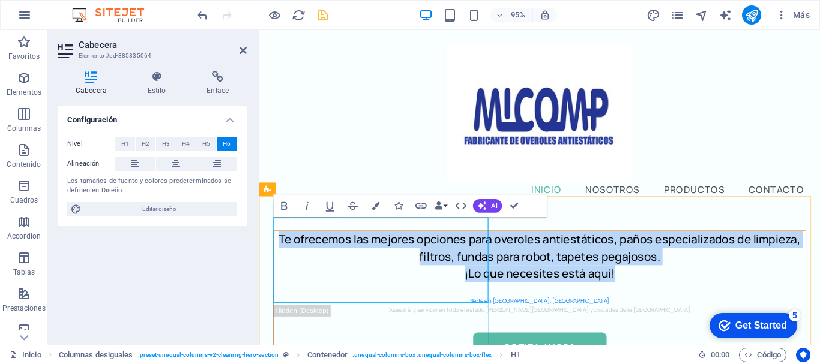
click at [448, 245] on h6 "Te ofrecemos las mejores opciones para overoles antiestáticos, paños especializ…" at bounding box center [554, 269] width 560 height 54
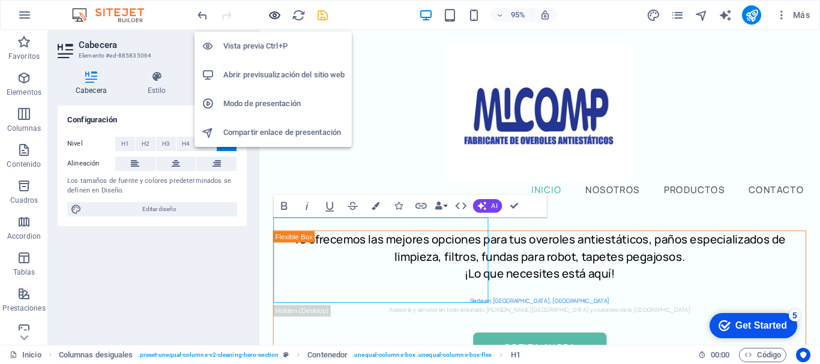
click at [272, 11] on icon "button" at bounding box center [275, 15] width 14 height 14
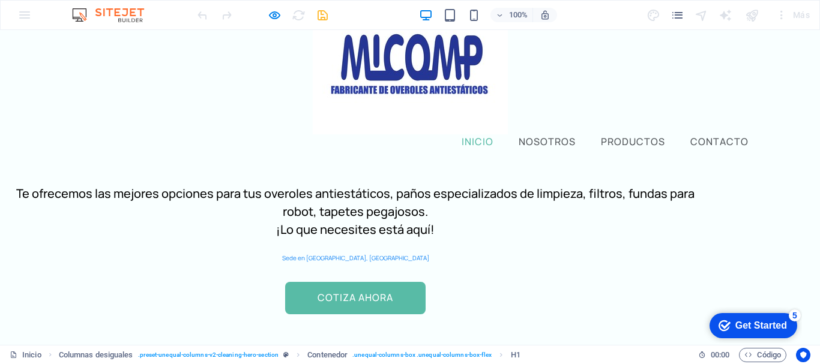
scroll to position [120, 0]
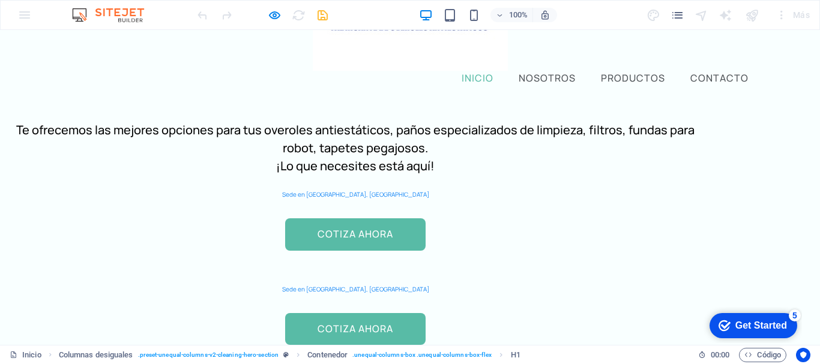
click at [158, 199] on p "Sede en [GEOGRAPHIC_DATA], [GEOGRAPHIC_DATA]" at bounding box center [355, 195] width 682 height 10
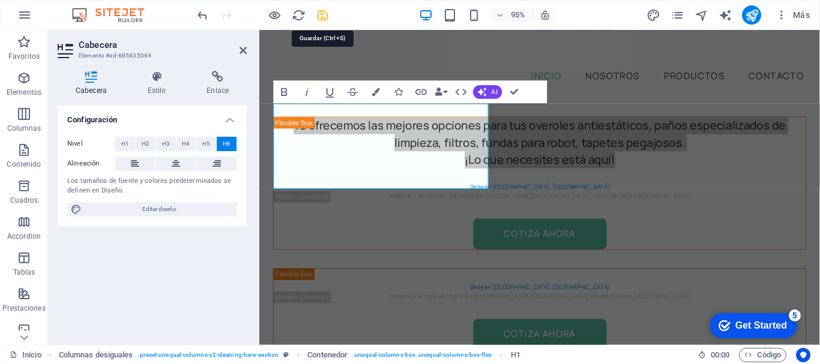
drag, startPoint x: 320, startPoint y: 11, endPoint x: 112, endPoint y: 13, distance: 208.8
click at [320, 11] on icon "save" at bounding box center [323, 15] width 14 height 14
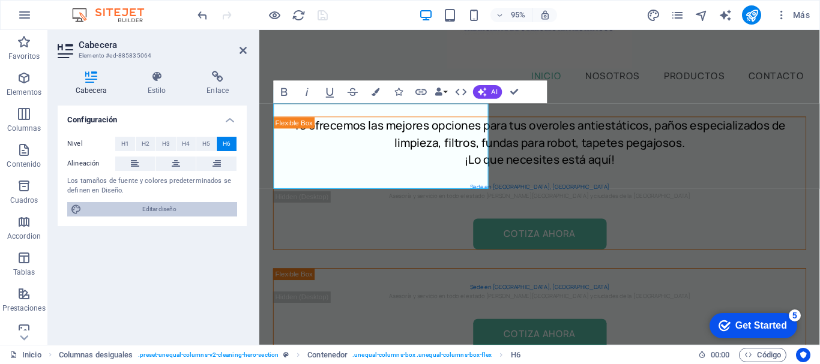
click at [153, 208] on span "Editar diseño" at bounding box center [159, 209] width 148 height 14
select select "px"
select select "400"
select select "px"
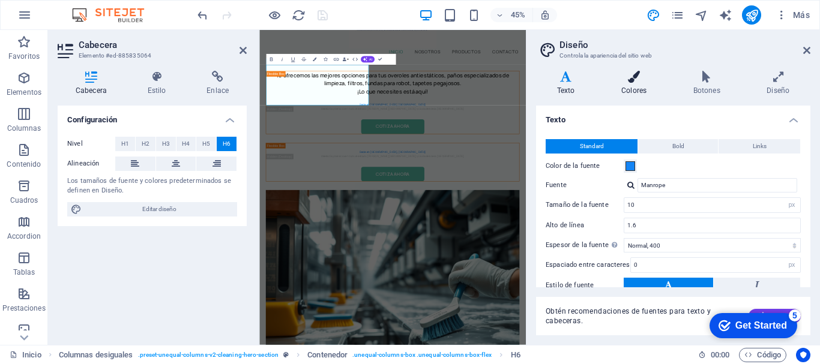
click at [643, 89] on h4 "Colores" at bounding box center [636, 83] width 72 height 25
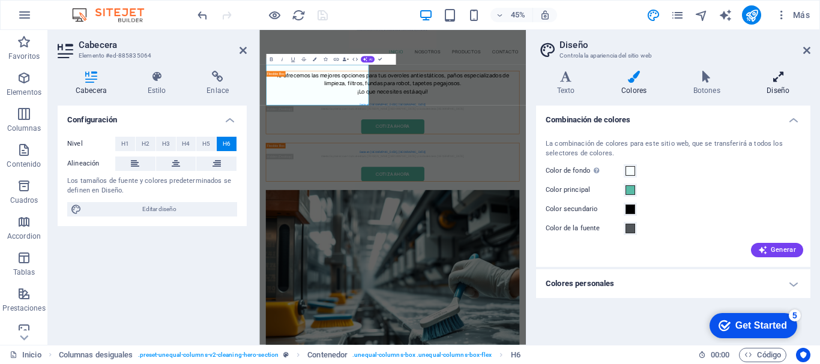
click at [781, 83] on h4 "Diseño" at bounding box center [778, 83] width 64 height 25
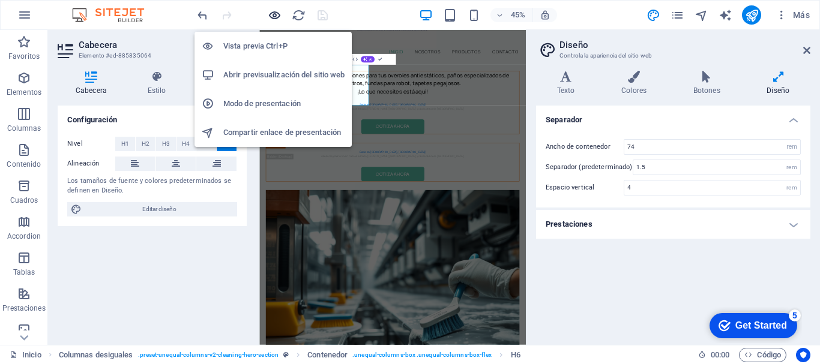
click at [273, 10] on icon "button" at bounding box center [275, 15] width 14 height 14
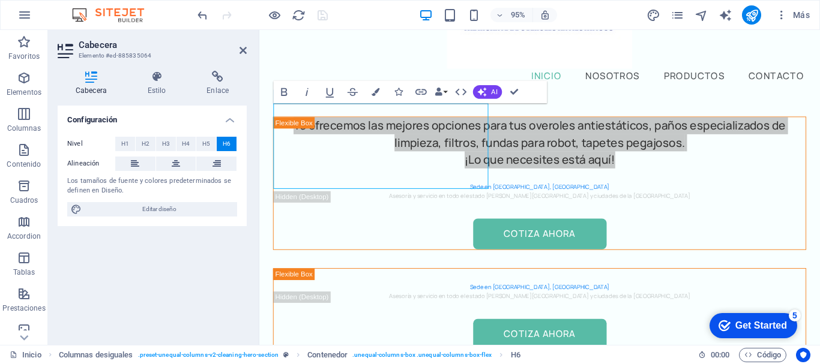
click at [321, 14] on div at bounding box center [262, 14] width 134 height 19
click at [648, 50] on div "Inicio Nosotros Productos Contacto" at bounding box center [554, 5] width 590 height 190
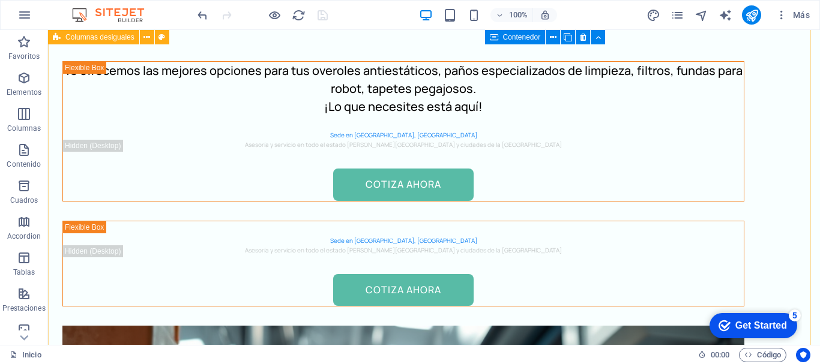
scroll to position [0, 0]
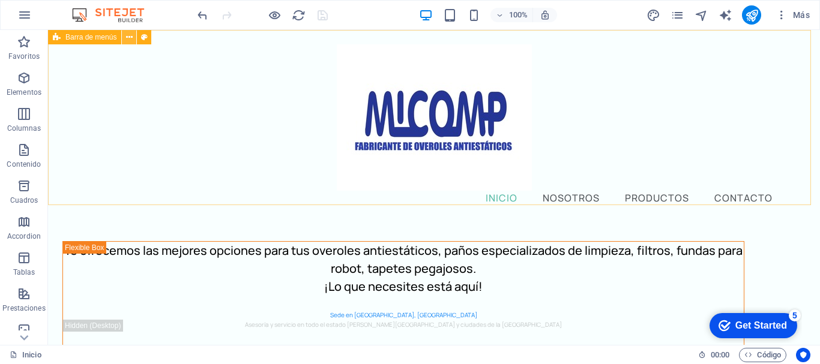
click at [128, 34] on icon at bounding box center [129, 37] width 7 height 13
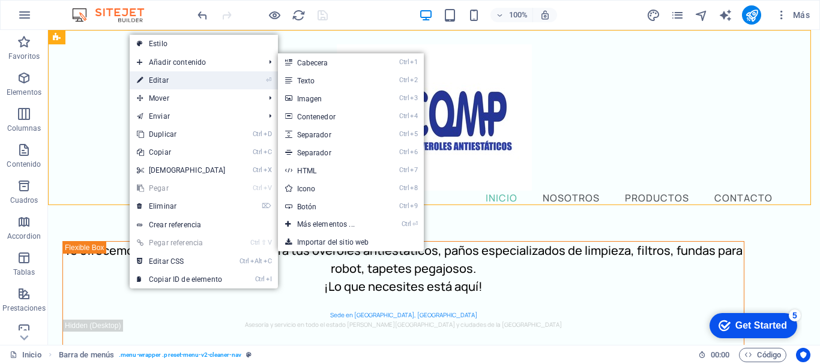
click at [176, 76] on link "⏎ Editar" at bounding box center [181, 80] width 103 height 18
select select "header"
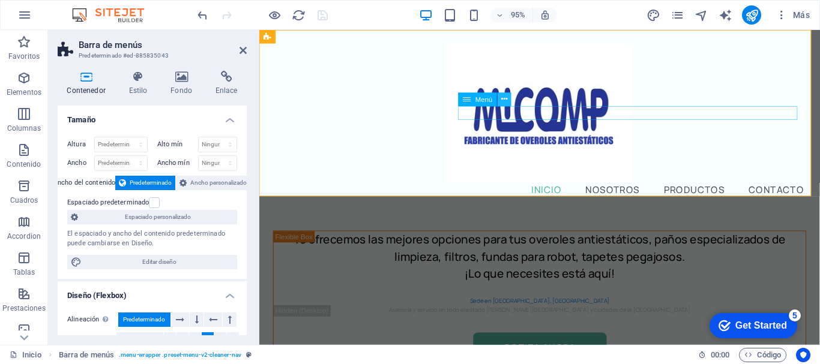
click at [505, 97] on icon at bounding box center [504, 100] width 6 height 12
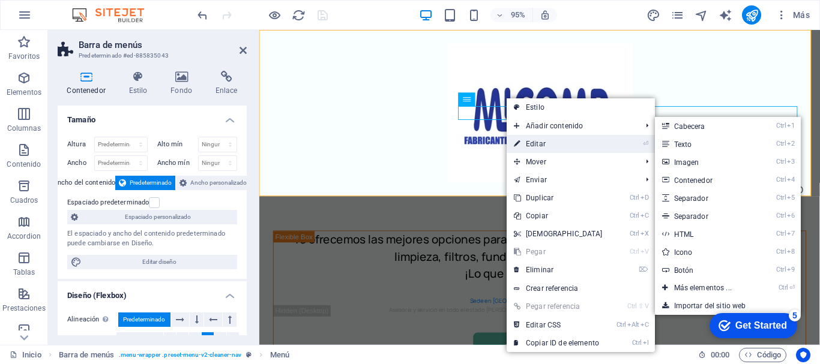
click at [542, 138] on link "⏎ Editar" at bounding box center [557, 144] width 103 height 18
select select
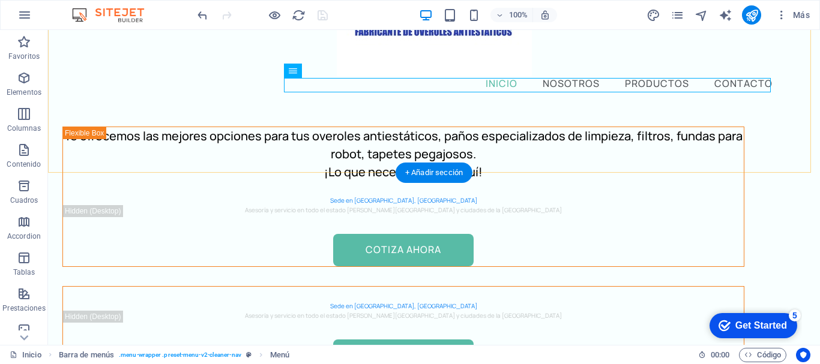
scroll to position [120, 0]
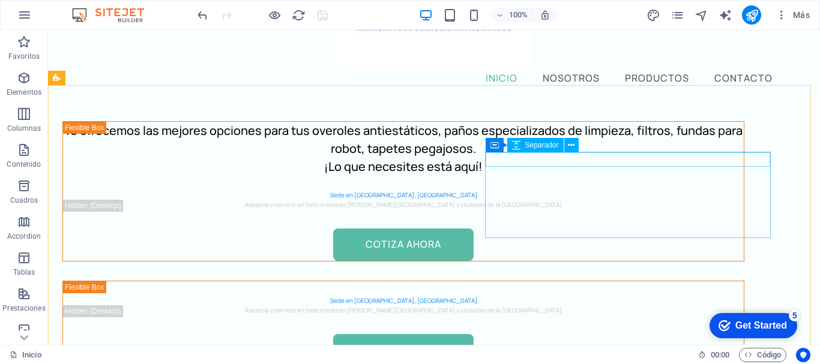
click at [538, 145] on span "Separador" at bounding box center [542, 145] width 34 height 7
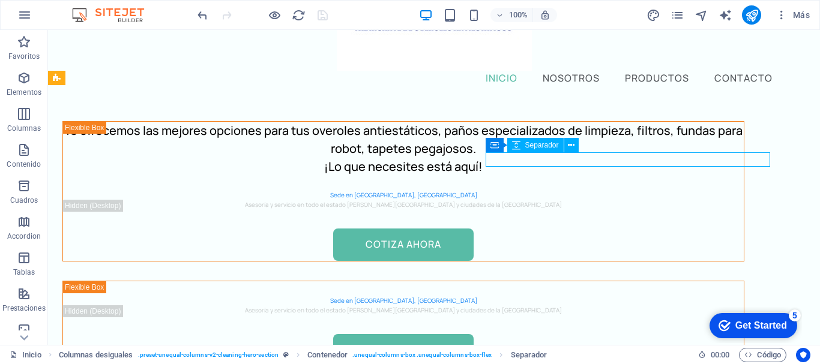
click at [516, 145] on icon at bounding box center [516, 145] width 8 height 14
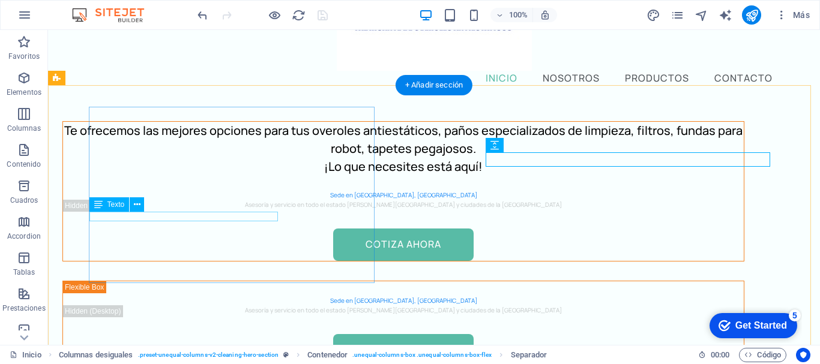
click at [209, 200] on div "Sede en [GEOGRAPHIC_DATA], [GEOGRAPHIC_DATA]" at bounding box center [403, 195] width 681 height 10
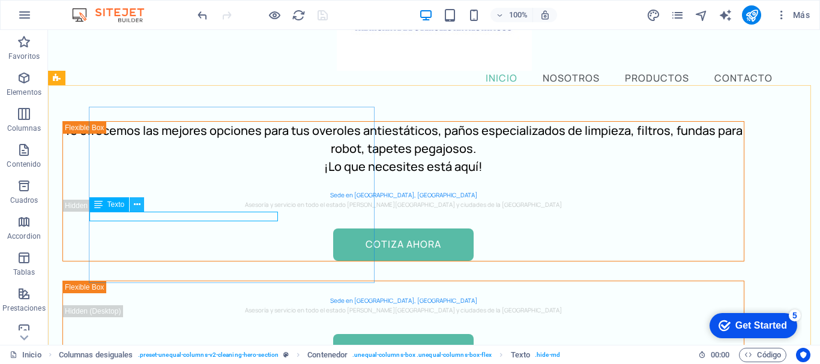
click at [134, 203] on icon at bounding box center [137, 205] width 7 height 13
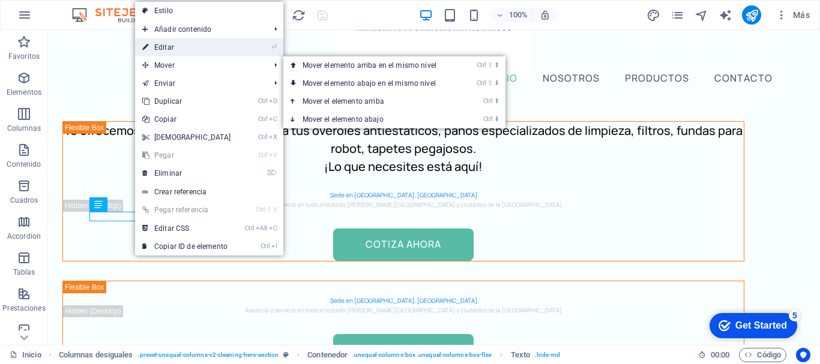
click at [185, 46] on link "⏎ Editar" at bounding box center [186, 47] width 103 height 18
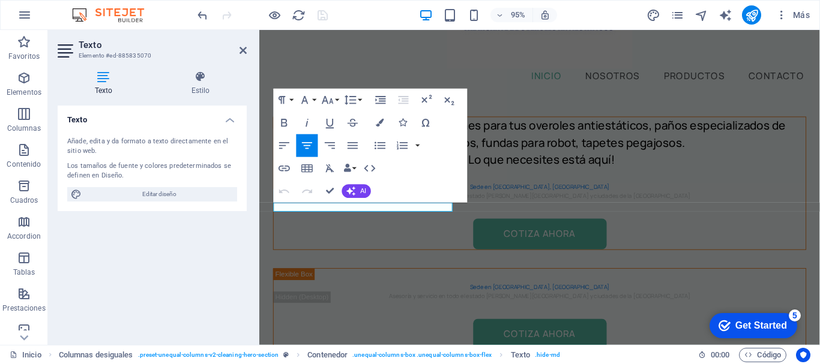
click at [101, 80] on icon at bounding box center [104, 77] width 92 height 12
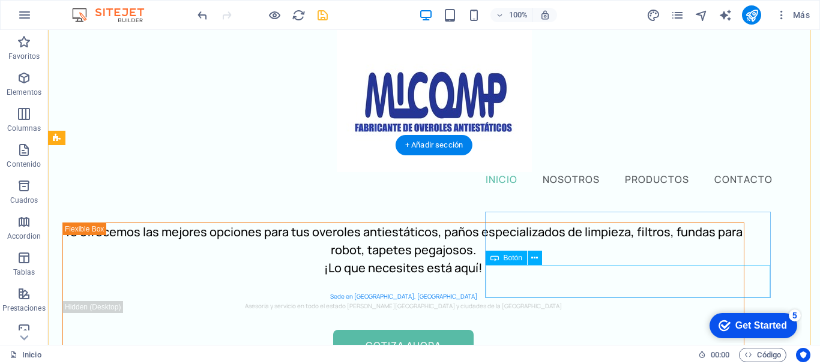
scroll to position [0, 0]
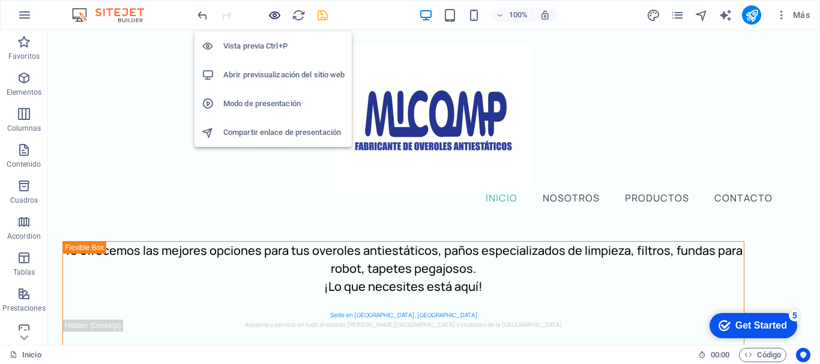
click at [278, 10] on icon "button" at bounding box center [275, 15] width 14 height 14
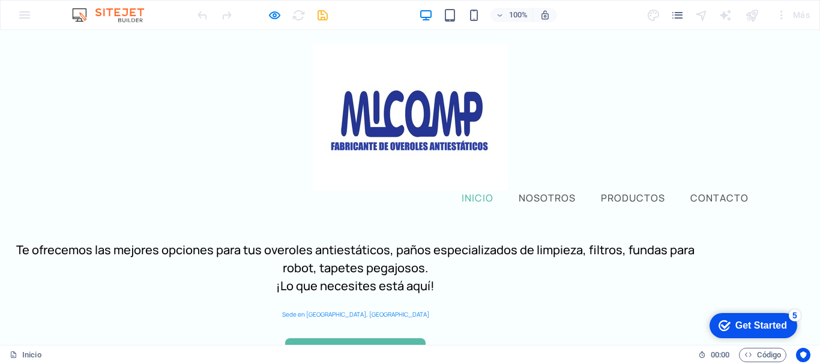
click at [427, 152] on header "Inicio Nosotros Productos Contacto" at bounding box center [410, 125] width 711 height 190
click at [247, 268] on h6 "Te ofrecemos las mejores opciones para tus overoles antiestáticos, paños especi…" at bounding box center [355, 268] width 682 height 54
click at [313, 126] on img at bounding box center [410, 117] width 195 height 146
click at [313, 116] on img at bounding box center [410, 117] width 195 height 146
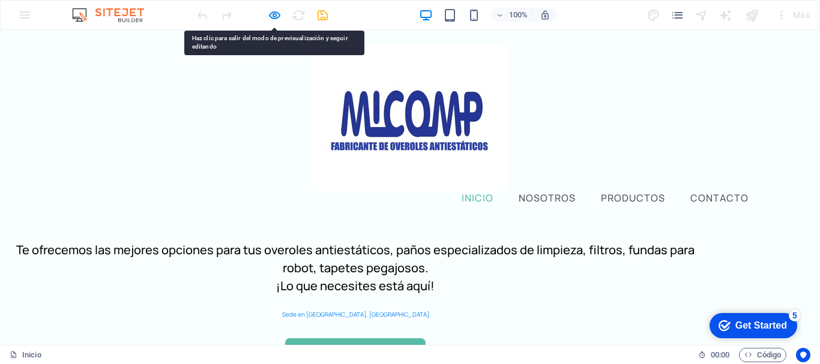
click at [271, 76] on header "Inicio Nosotros Productos Contacto" at bounding box center [410, 125] width 711 height 190
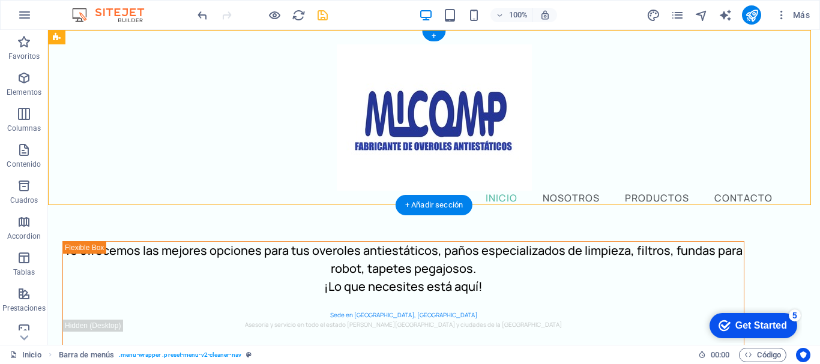
drag, startPoint x: 212, startPoint y: 111, endPoint x: 374, endPoint y: 116, distance: 162.1
click at [374, 116] on header "Inicio Nosotros Productos Contacto" at bounding box center [434, 125] width 711 height 190
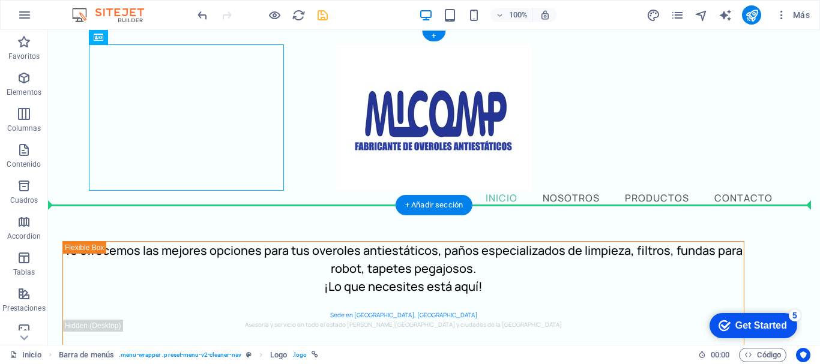
drag, startPoint x: 235, startPoint y: 124, endPoint x: 365, endPoint y: 133, distance: 130.5
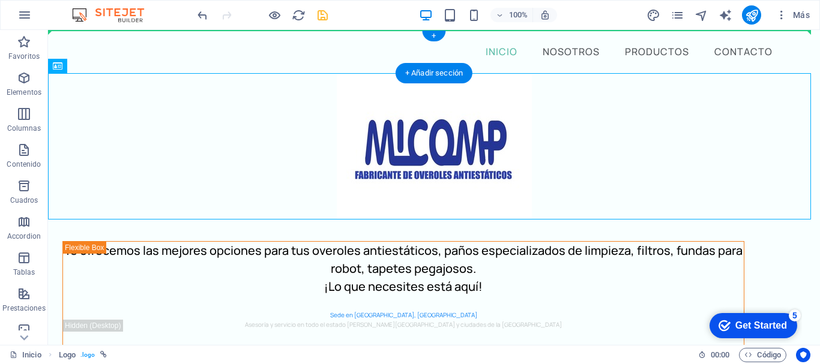
drag, startPoint x: 451, startPoint y: 156, endPoint x: 445, endPoint y: 43, distance: 113.0
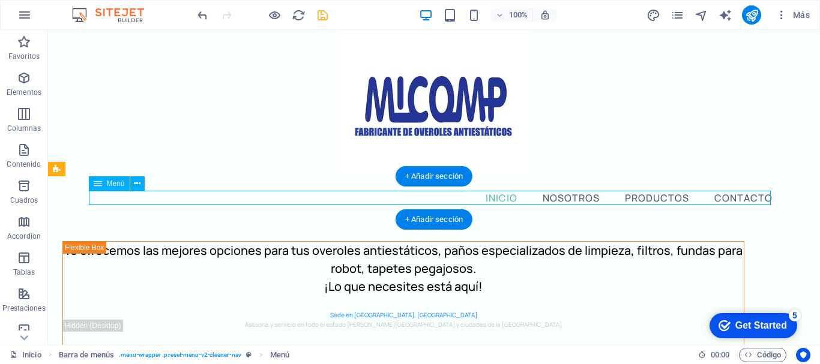
drag, startPoint x: 570, startPoint y: 196, endPoint x: 259, endPoint y: 204, distance: 311.0
click at [259, 204] on nav "Inicio Nosotros Productos Contacto" at bounding box center [434, 198] width 682 height 14
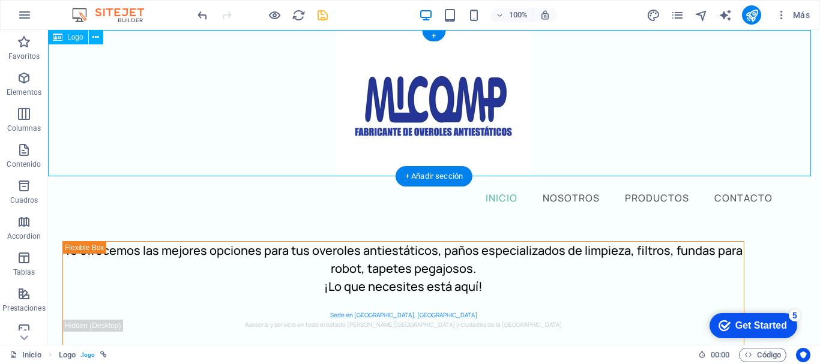
drag, startPoint x: 448, startPoint y: 109, endPoint x: 85, endPoint y: 104, distance: 363.7
click at [85, 104] on div at bounding box center [434, 103] width 772 height 146
drag, startPoint x: 423, startPoint y: 94, endPoint x: 65, endPoint y: 98, distance: 358.3
click at [65, 98] on div at bounding box center [434, 103] width 772 height 146
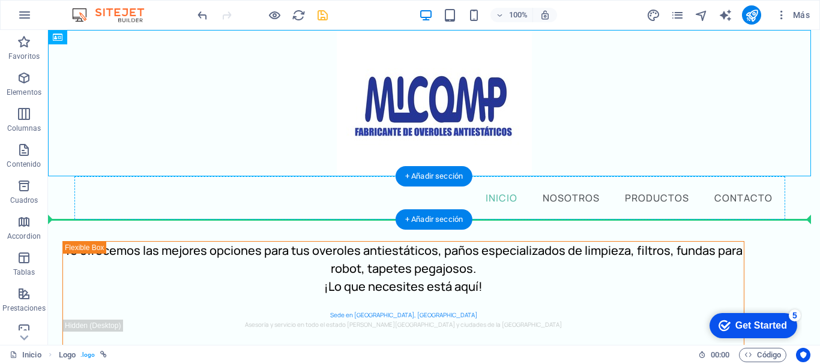
drag, startPoint x: 419, startPoint y: 100, endPoint x: 218, endPoint y: 205, distance: 226.5
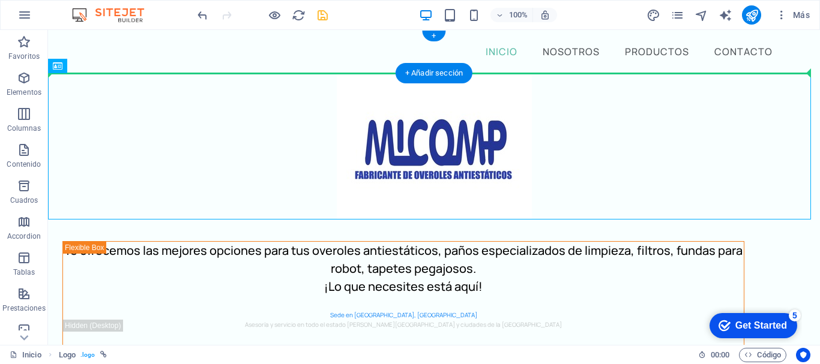
drag, startPoint x: 439, startPoint y: 140, endPoint x: 238, endPoint y: 64, distance: 214.8
drag, startPoint x: 448, startPoint y: 150, endPoint x: 468, endPoint y: 54, distance: 98.0
drag, startPoint x: 458, startPoint y: 149, endPoint x: 485, endPoint y: 57, distance: 95.7
drag, startPoint x: 439, startPoint y: 157, endPoint x: 226, endPoint y: 59, distance: 234.4
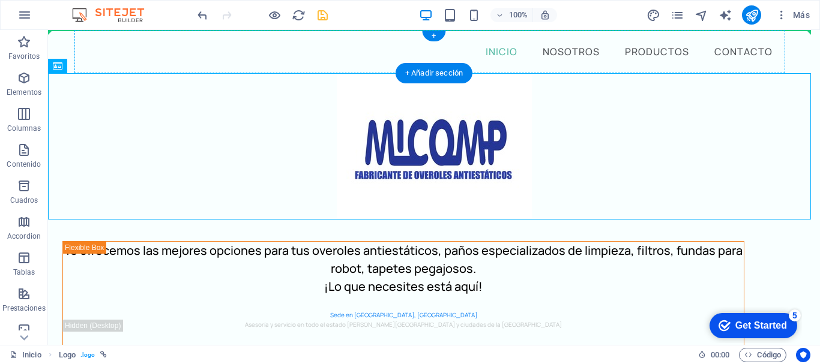
drag, startPoint x: 442, startPoint y: 146, endPoint x: 548, endPoint y: 49, distance: 143.5
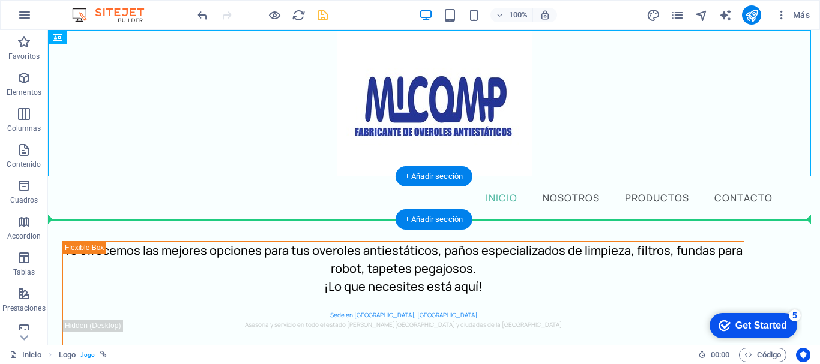
drag, startPoint x: 459, startPoint y: 101, endPoint x: 584, endPoint y: 206, distance: 162.7
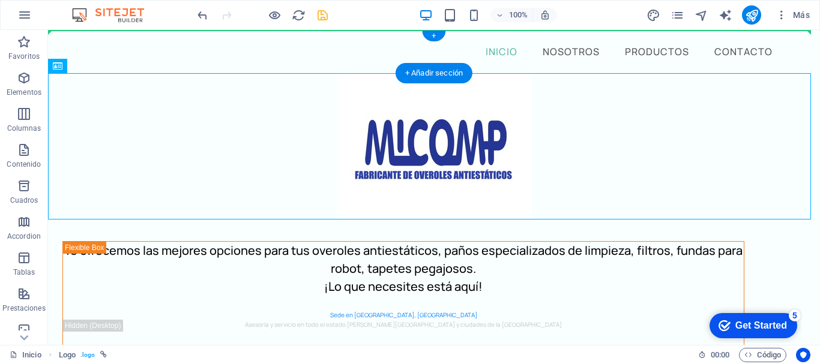
drag, startPoint x: 449, startPoint y: 139, endPoint x: 785, endPoint y: 49, distance: 348.1
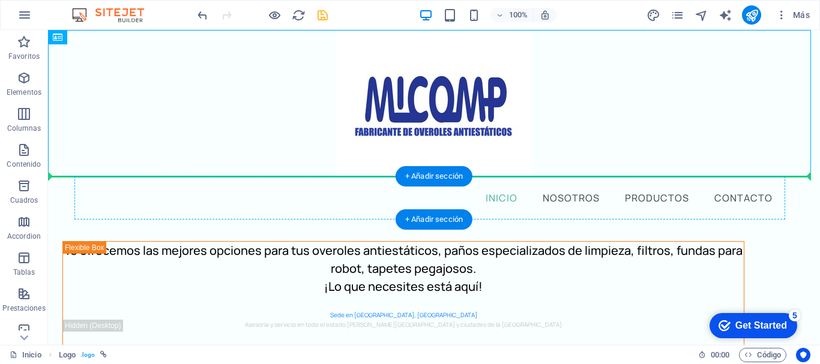
drag, startPoint x: 465, startPoint y: 106, endPoint x: 352, endPoint y: 193, distance: 143.0
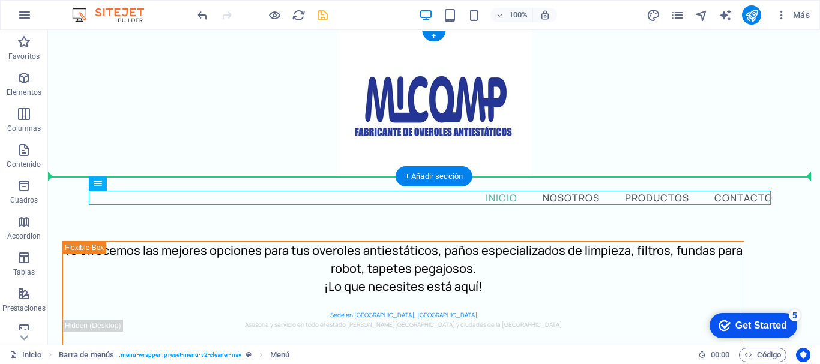
drag, startPoint x: 505, startPoint y: 195, endPoint x: 583, endPoint y: 124, distance: 105.4
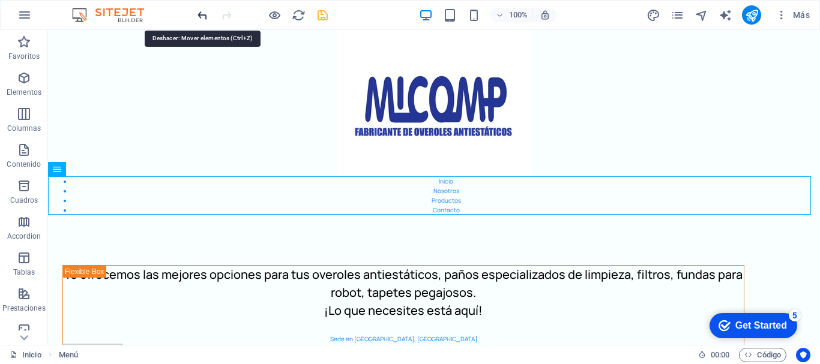
click at [205, 11] on icon "undo" at bounding box center [203, 15] width 14 height 14
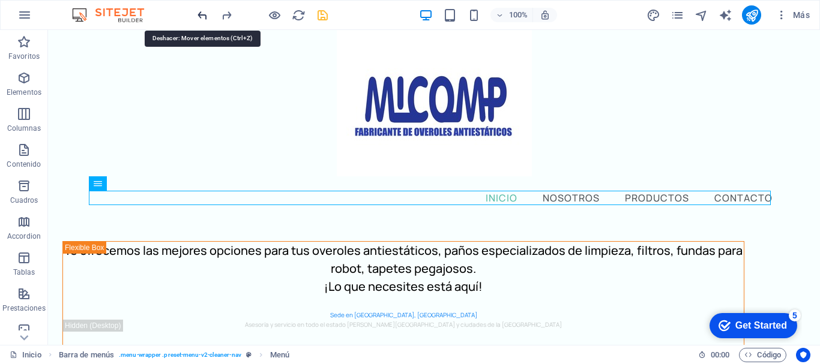
click at [205, 11] on icon "undo" at bounding box center [203, 15] width 14 height 14
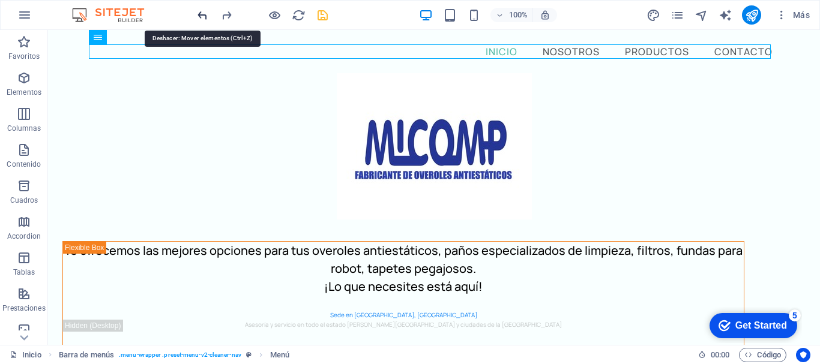
click at [205, 11] on icon "undo" at bounding box center [203, 15] width 14 height 14
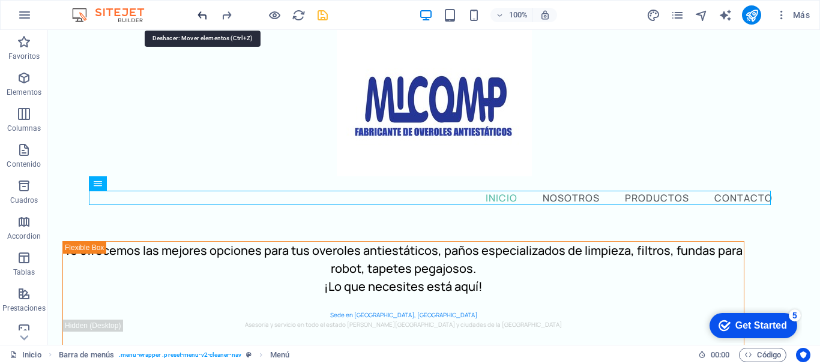
click at [205, 11] on icon "undo" at bounding box center [203, 15] width 14 height 14
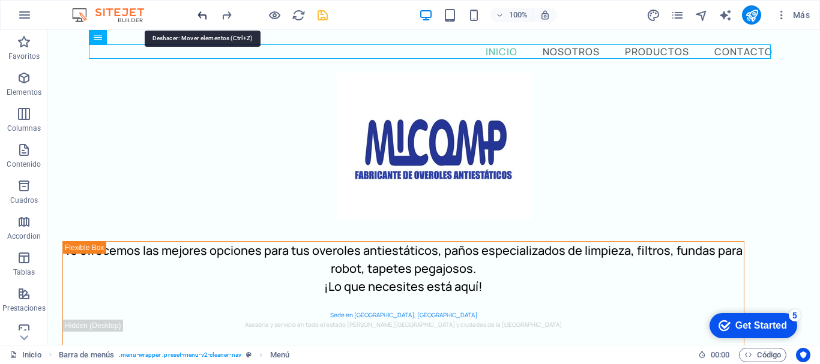
click at [205, 11] on icon "undo" at bounding box center [203, 15] width 14 height 14
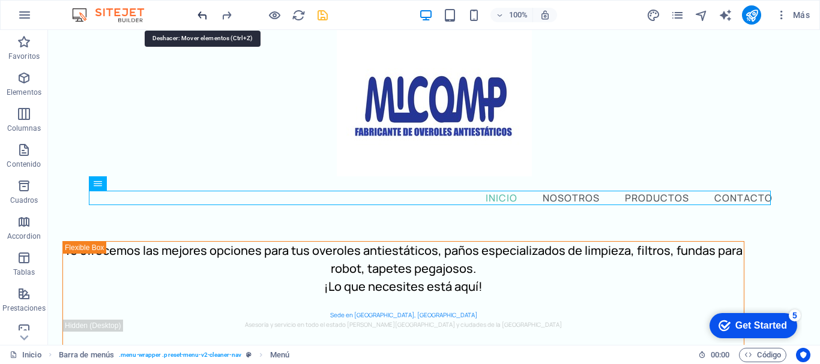
click at [205, 11] on icon "undo" at bounding box center [203, 15] width 14 height 14
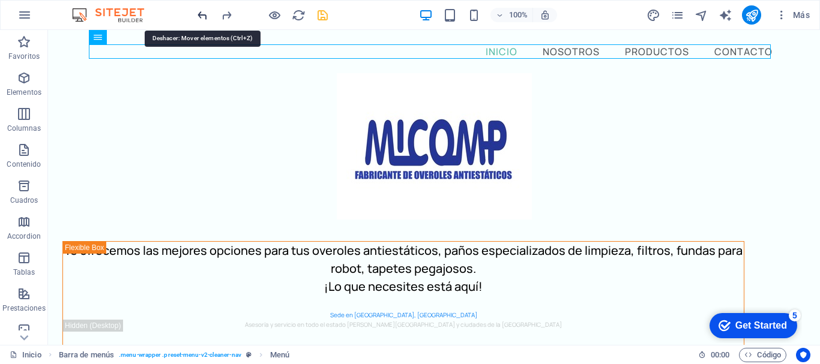
click at [205, 11] on icon "undo" at bounding box center [203, 15] width 14 height 14
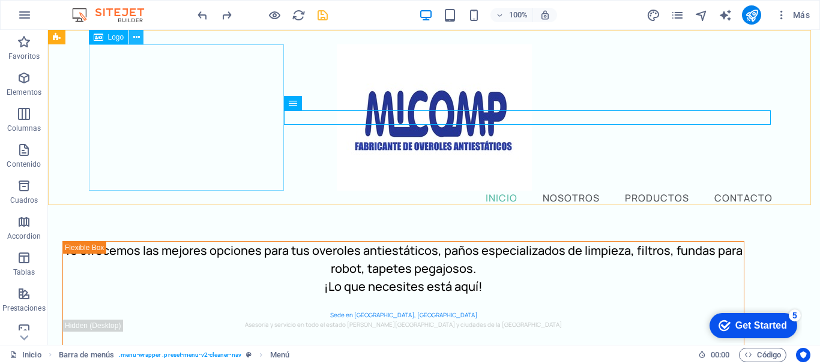
click at [137, 37] on icon at bounding box center [136, 37] width 7 height 13
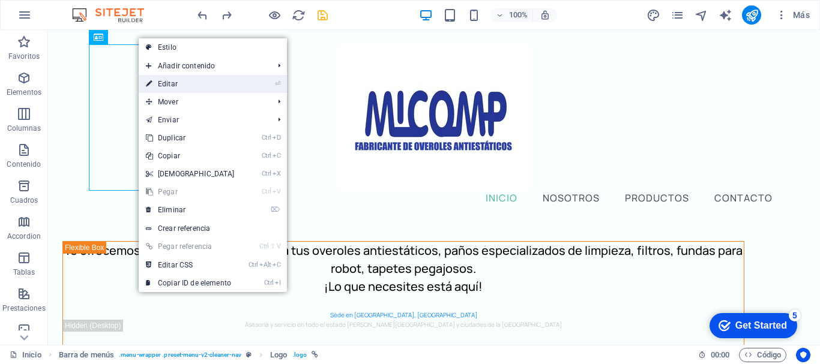
click at [202, 80] on link "⏎ Editar" at bounding box center [190, 84] width 103 height 18
select select "px"
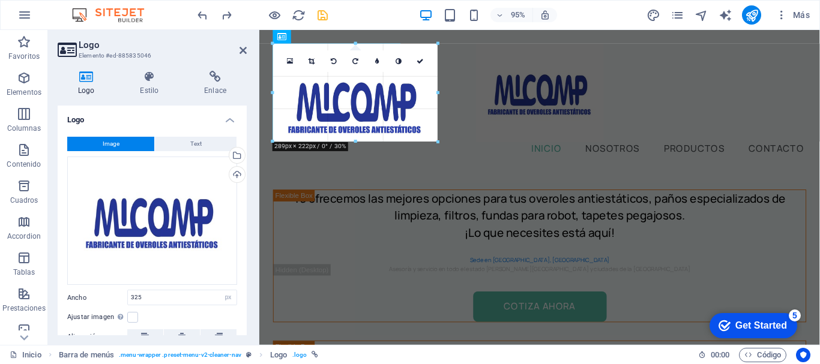
drag, startPoint x: 456, startPoint y: 184, endPoint x: 143, endPoint y: 95, distance: 325.6
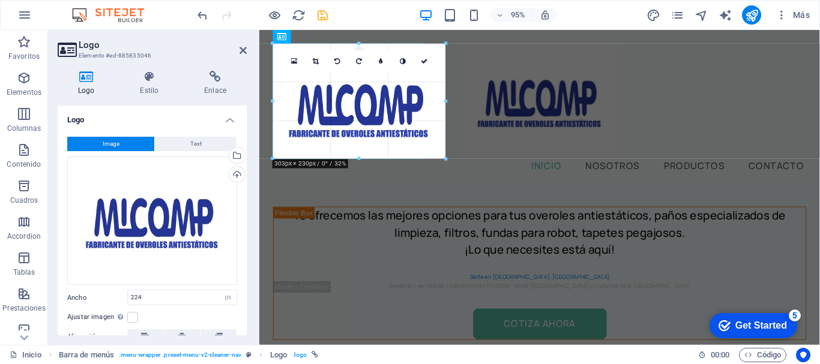
drag, startPoint x: 400, startPoint y: 138, endPoint x: 427, endPoint y: 131, distance: 27.2
type input "268"
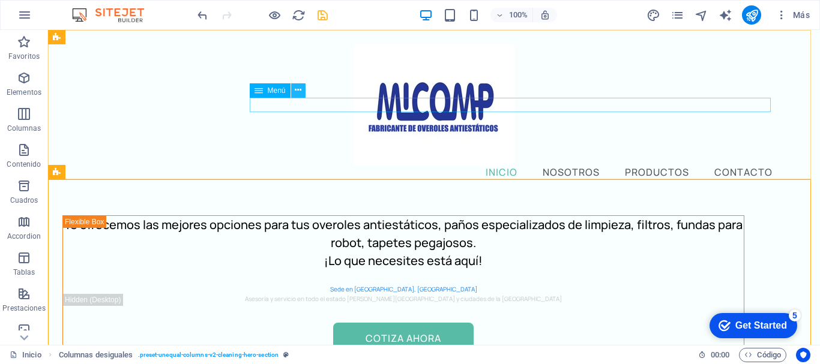
click at [301, 90] on icon at bounding box center [298, 90] width 7 height 13
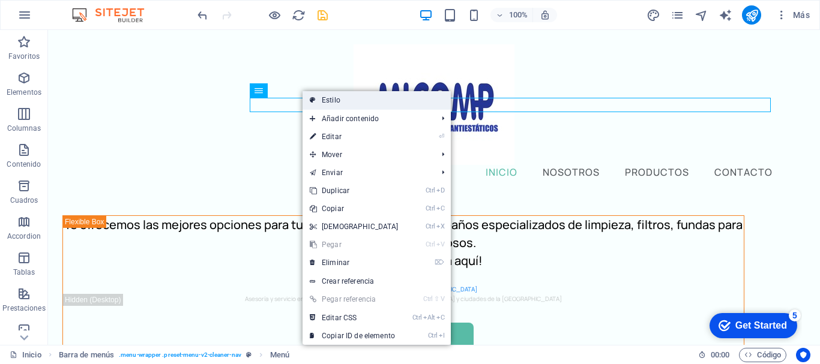
click at [332, 97] on link "Estilo" at bounding box center [376, 100] width 148 height 18
select select "px"
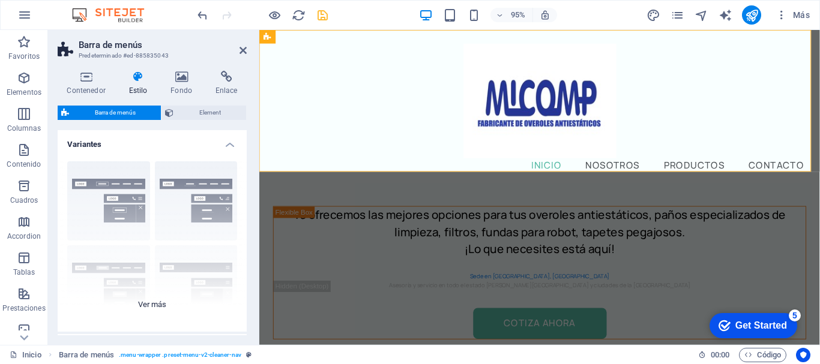
click at [203, 206] on div "Borde Centrado Predeterminado Fijo Loki Desencadenador Ancho XXL" at bounding box center [152, 242] width 189 height 180
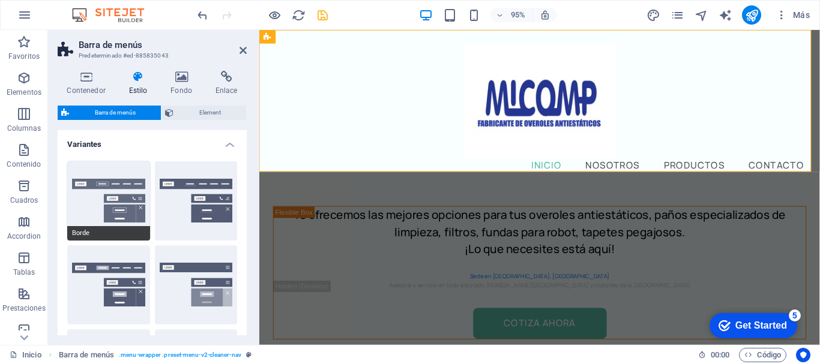
click at [113, 194] on button "Borde" at bounding box center [108, 200] width 83 height 79
type input "1"
select select "rem"
type input "1"
select select "rem"
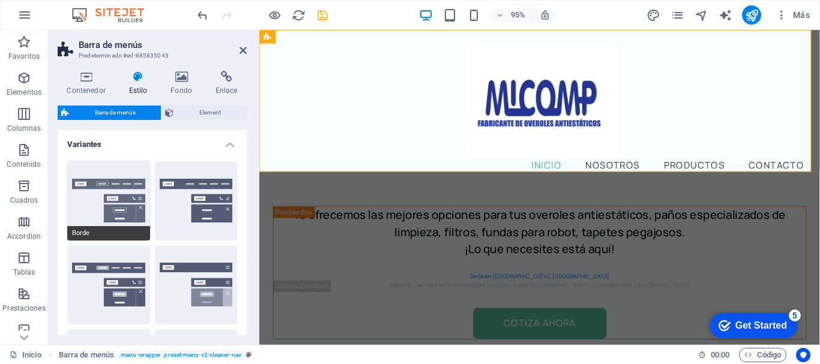
type input "1"
select select "rem"
type input "1"
select select "rem"
type input "1"
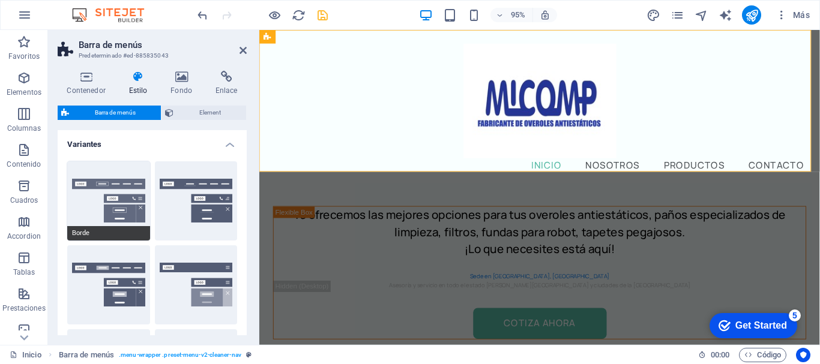
select select "rem"
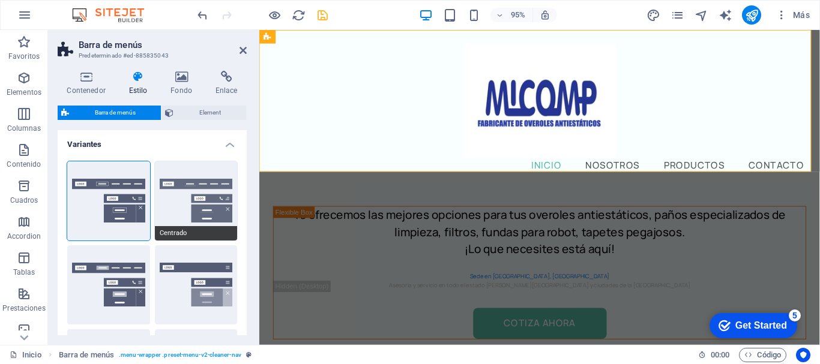
click at [209, 181] on button "Centrado" at bounding box center [196, 200] width 83 height 79
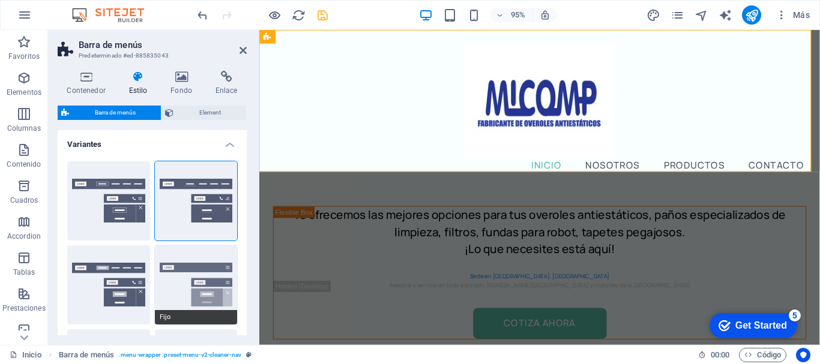
click at [212, 276] on button "Fijo" at bounding box center [196, 284] width 83 height 79
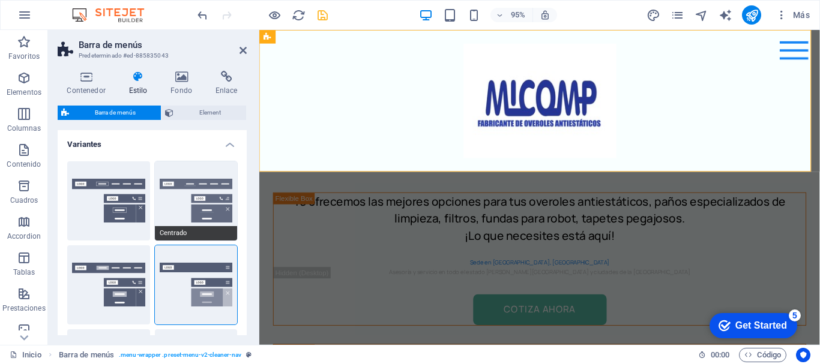
click at [198, 200] on button "Centrado" at bounding box center [196, 200] width 83 height 79
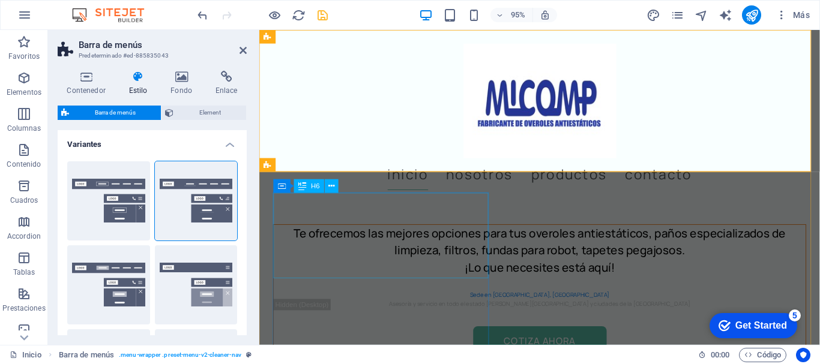
click at [449, 260] on div "Te ofrecemos las mejores opciones para tus overoles antiestáticos, paños especi…" at bounding box center [554, 262] width 560 height 54
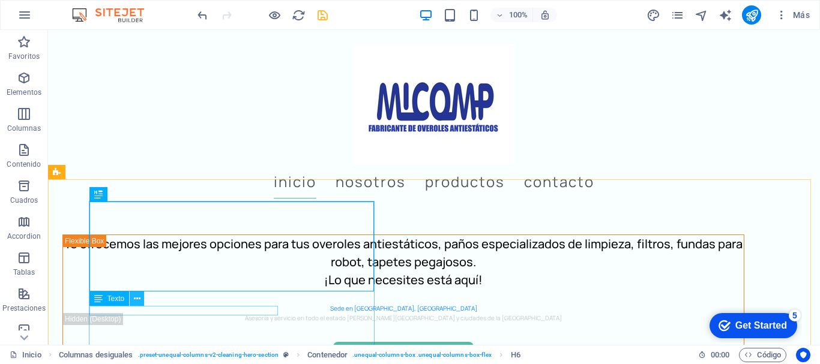
click at [138, 299] on icon at bounding box center [137, 299] width 7 height 13
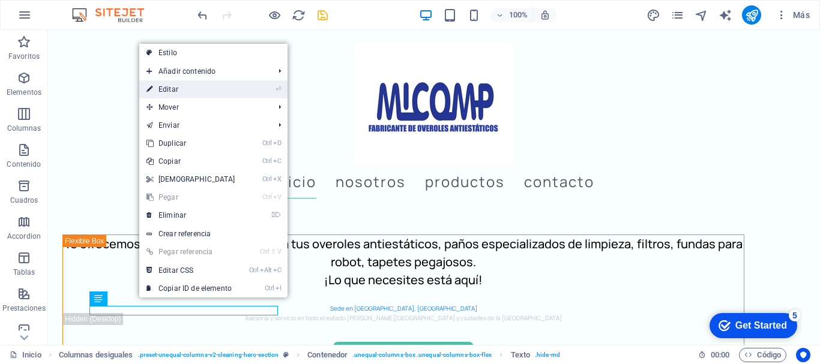
click at [185, 89] on link "⏎ Editar" at bounding box center [190, 89] width 103 height 18
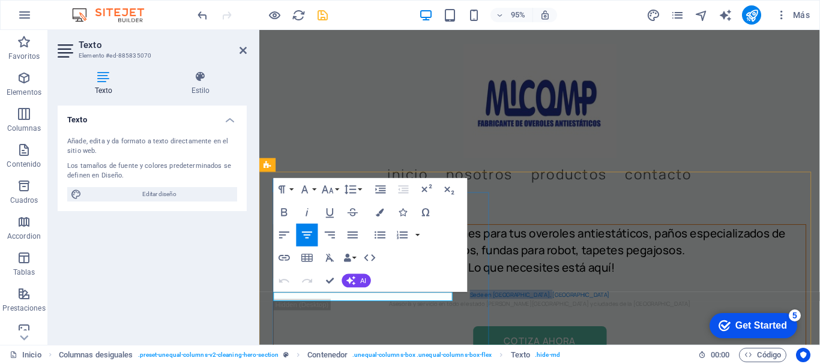
drag, startPoint x: 413, startPoint y: 307, endPoint x: 316, endPoint y: 309, distance: 96.6
click at [316, 309] on p "Sede en [GEOGRAPHIC_DATA], [GEOGRAPHIC_DATA]" at bounding box center [554, 309] width 560 height 10
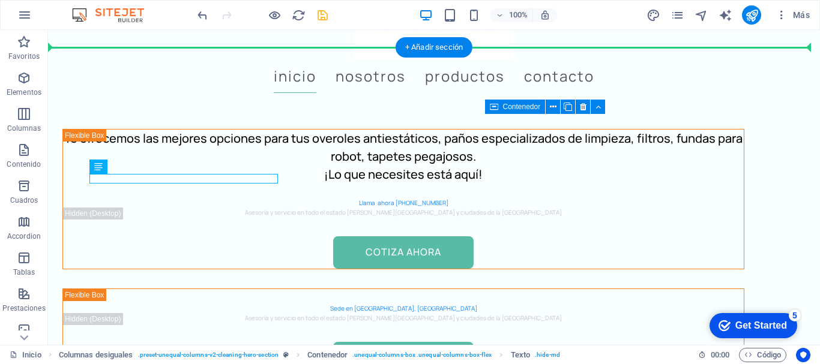
scroll to position [154, 0]
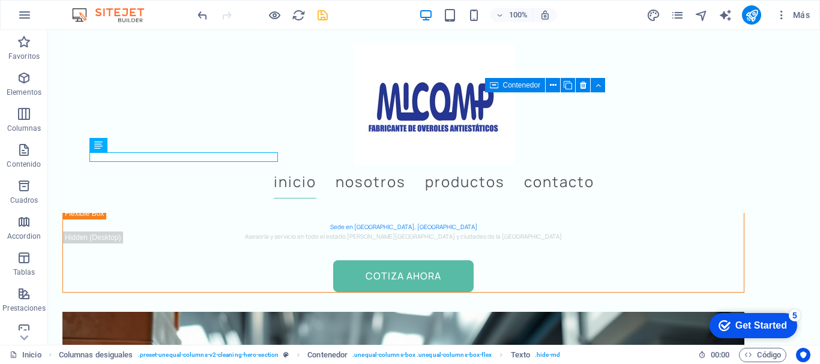
drag, startPoint x: 235, startPoint y: 310, endPoint x: 269, endPoint y: 240, distance: 77.6
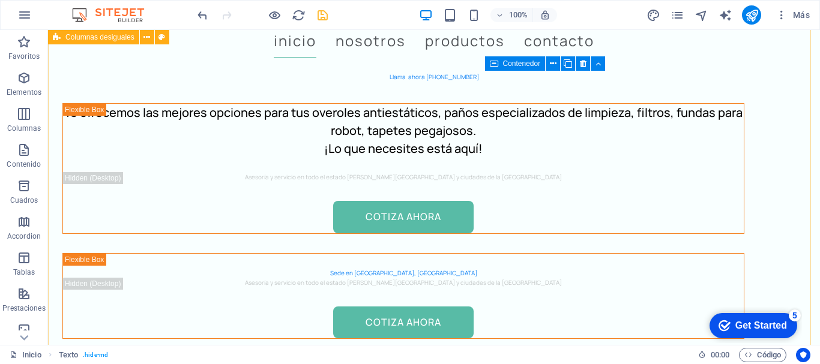
scroll to position [120, 0]
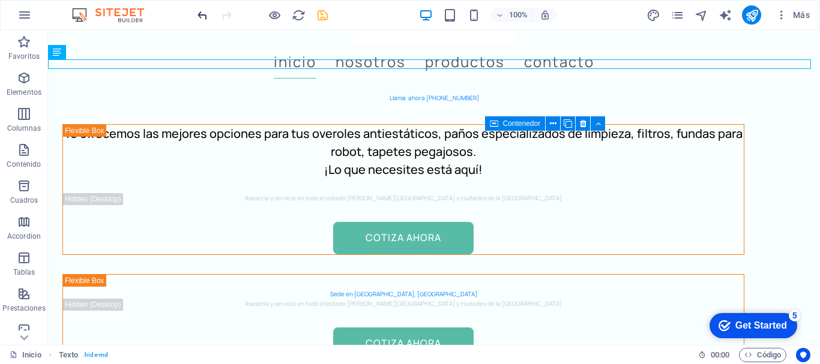
click at [198, 10] on icon "undo" at bounding box center [203, 15] width 14 height 14
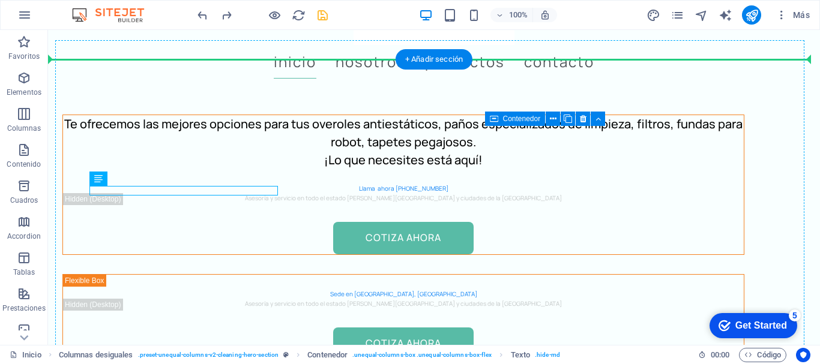
drag, startPoint x: 267, startPoint y: 190, endPoint x: 332, endPoint y: 190, distance: 64.8
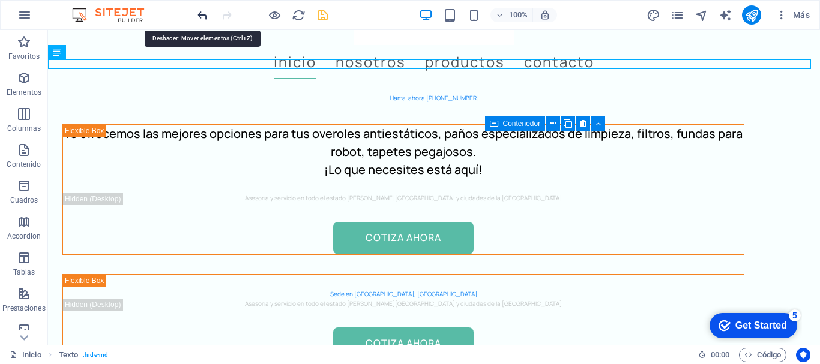
click at [201, 14] on icon "undo" at bounding box center [203, 15] width 14 height 14
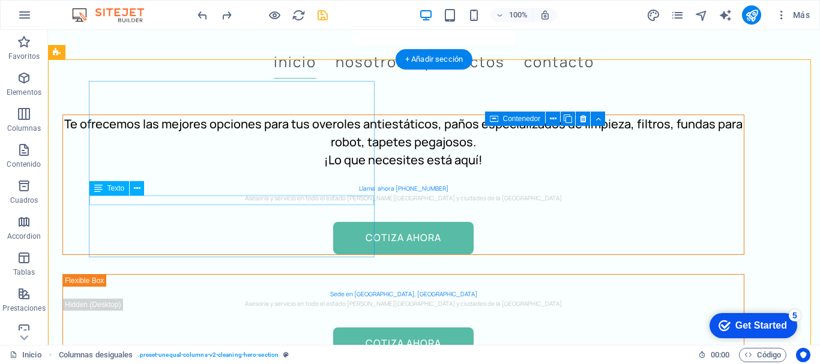
click at [168, 198] on div "Asesoría y servicio en todo el estado [PERSON_NAME][GEOGRAPHIC_DATA] y ciudades…" at bounding box center [403, 198] width 681 height 10
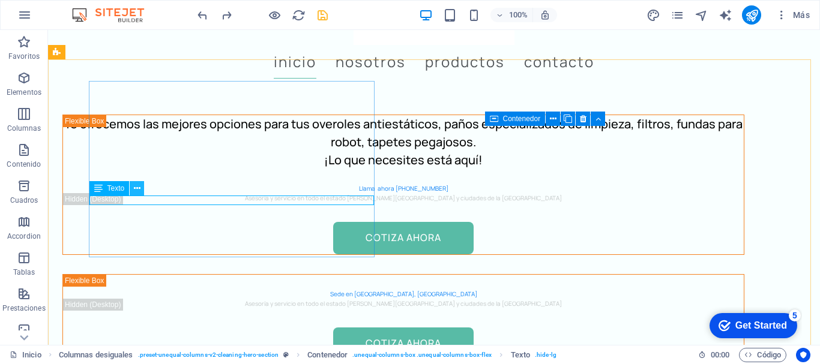
click at [136, 184] on icon at bounding box center [137, 188] width 7 height 13
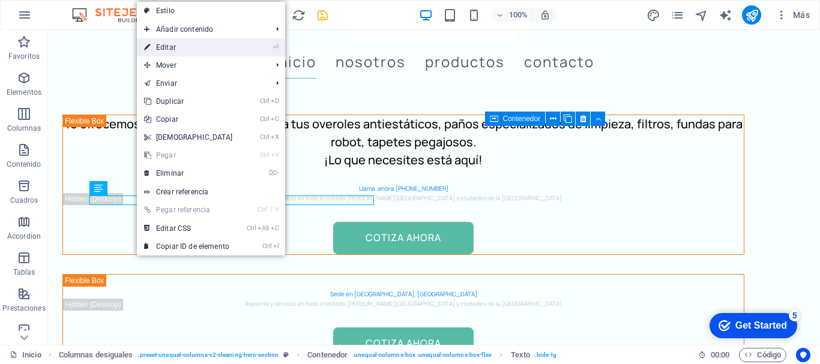
click at [186, 44] on link "⏎ Editar" at bounding box center [188, 47] width 103 height 18
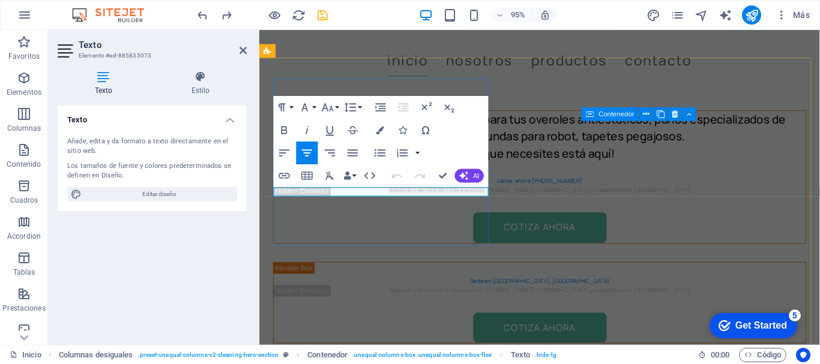
drag, startPoint x: 380, startPoint y: 199, endPoint x: 275, endPoint y: 194, distance: 105.1
click at [275, 194] on div "Te ofrecemos las mejores opciones para tus overoles antiestáticos, paños especi…" at bounding box center [554, 184] width 560 height 139
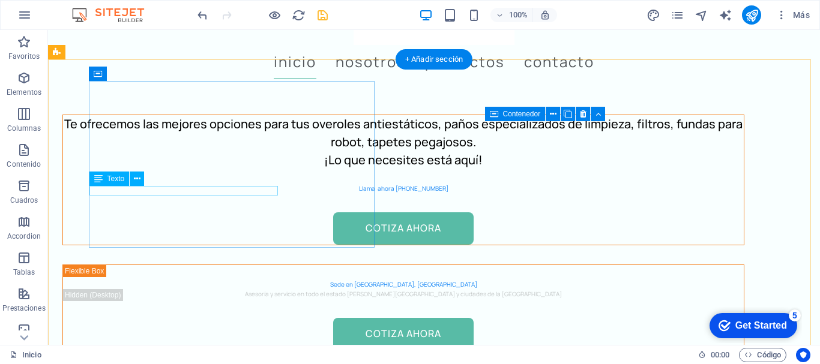
click at [196, 188] on div "Llama ahora [PHONE_NUMBER]" at bounding box center [403, 189] width 681 height 10
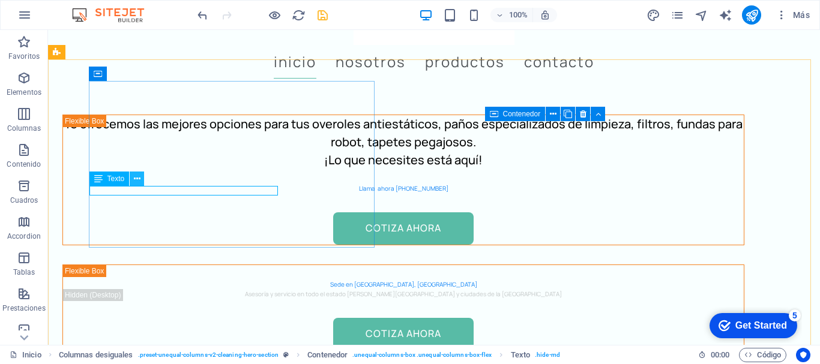
click at [137, 179] on icon at bounding box center [137, 179] width 7 height 13
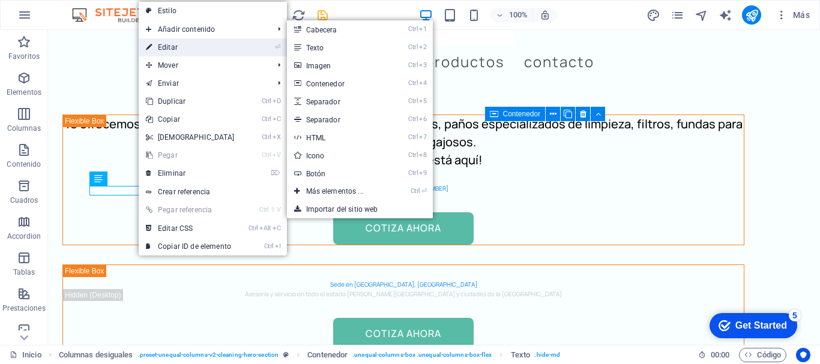
click at [179, 43] on link "⏎ Editar" at bounding box center [190, 47] width 103 height 18
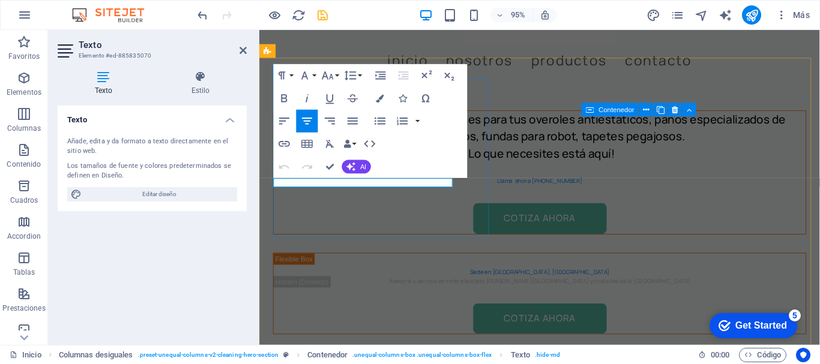
click at [341, 187] on p "Llama ahora [PHONE_NUMBER]" at bounding box center [554, 189] width 560 height 10
click at [353, 120] on icon "button" at bounding box center [353, 122] width 14 height 14
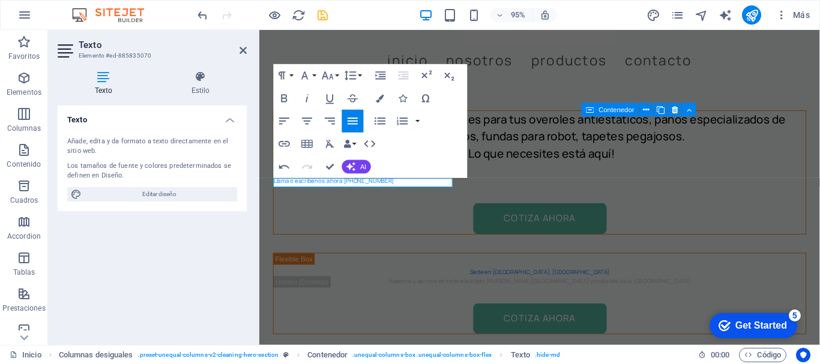
click at [353, 120] on icon "button" at bounding box center [353, 122] width 14 height 14
click at [157, 191] on span "Editar diseño" at bounding box center [159, 194] width 148 height 14
select select "px"
select select "400"
select select "px"
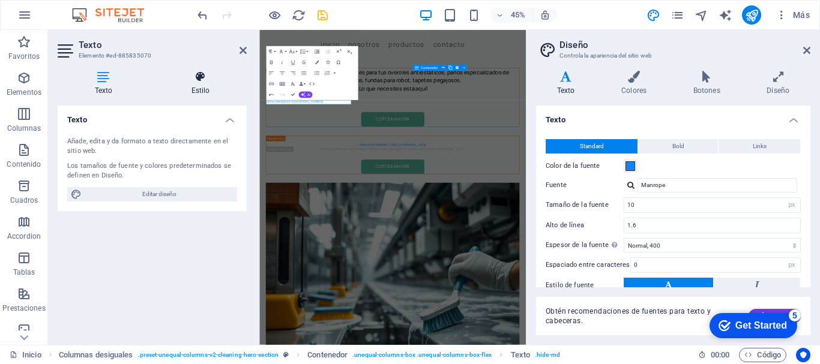
click at [203, 71] on icon at bounding box center [200, 77] width 92 height 12
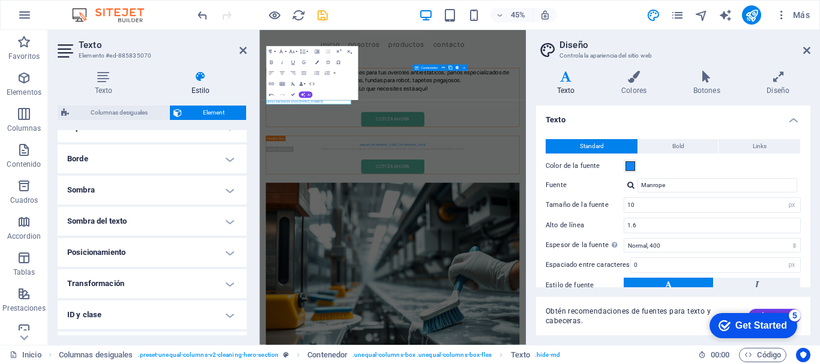
scroll to position [240, 0]
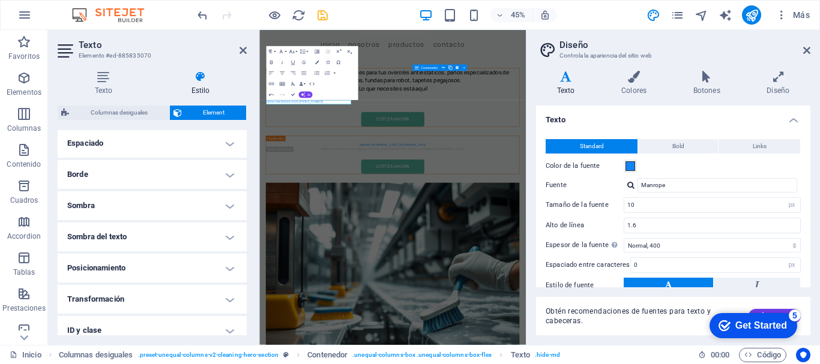
click at [201, 262] on h4 "Posicionamiento" at bounding box center [152, 268] width 189 height 29
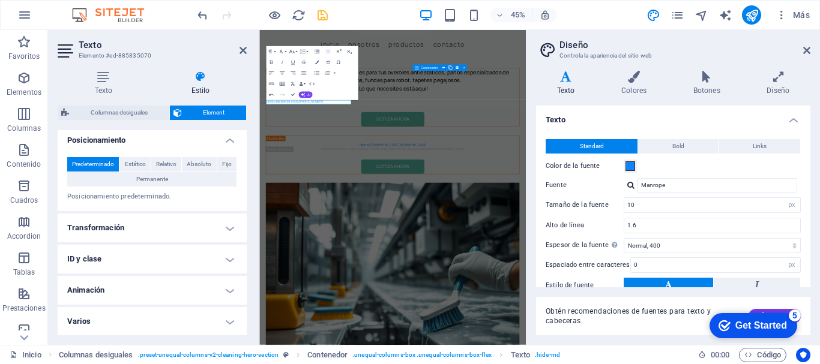
scroll to position [368, 0]
click at [184, 288] on h4 "Animación" at bounding box center [152, 289] width 189 height 29
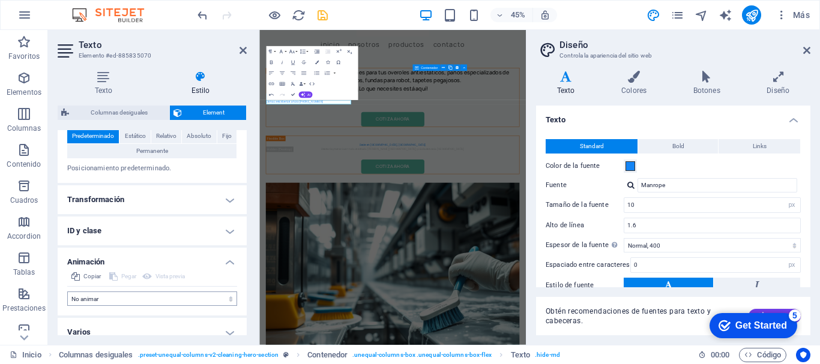
scroll to position [407, 0]
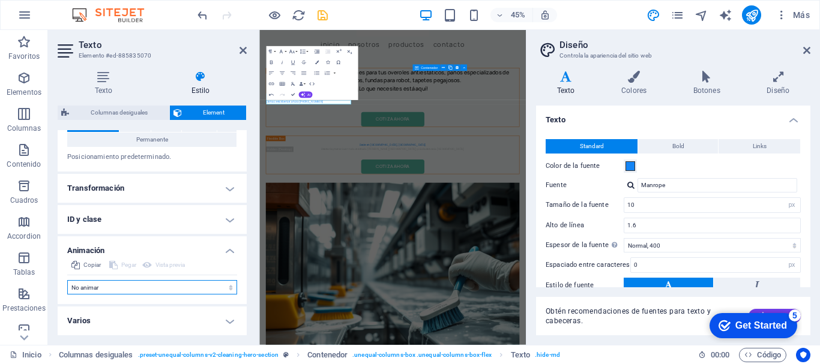
click at [227, 286] on select "No animar Mostrar / Ocultar Subir/bajar Acercar/alejar Deslizar de izquierda a …" at bounding box center [152, 287] width 170 height 14
click at [67, 280] on select "No animar Mostrar / Ocultar Subir/bajar Acercar/alejar Deslizar de izquierda a …" at bounding box center [152, 287] width 170 height 14
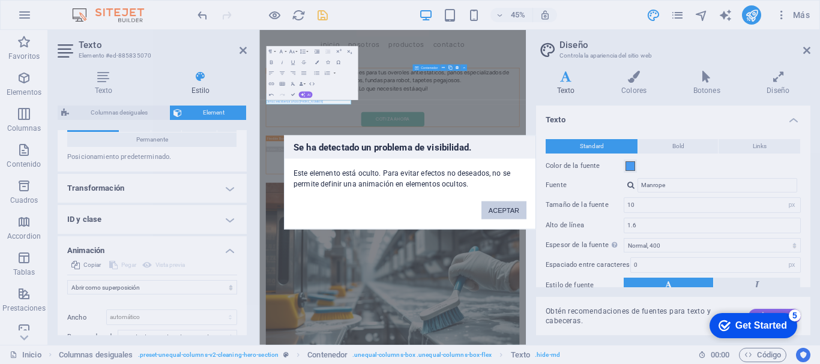
click at [507, 206] on button "ACEPTAR" at bounding box center [503, 210] width 45 height 18
select select "none"
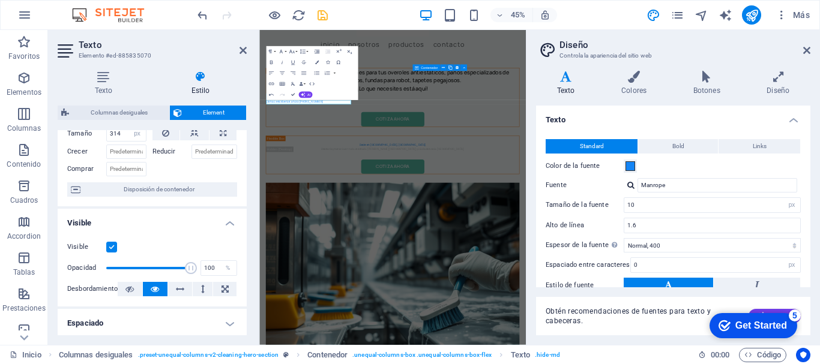
scroll to position [0, 0]
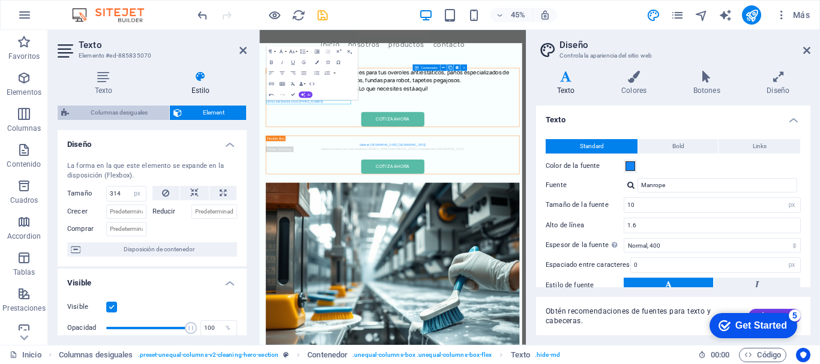
click at [127, 110] on span "Columnas desiguales" at bounding box center [119, 113] width 93 height 14
select select "%"
select select "px"
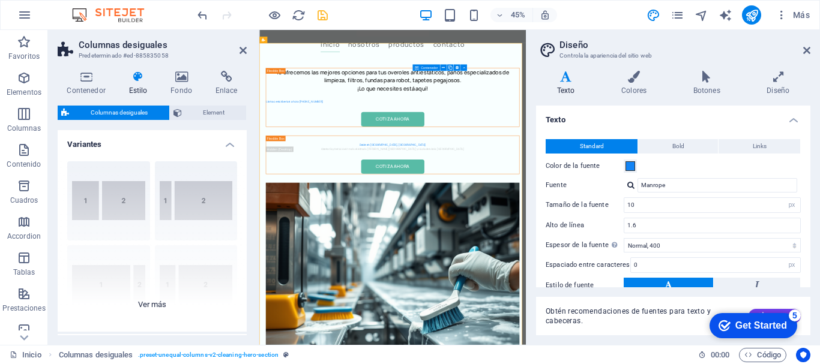
click at [202, 200] on div "[PHONE_NUMBER] [PHONE_NUMBER] 70-30 Predeterminado" at bounding box center [152, 242] width 189 height 180
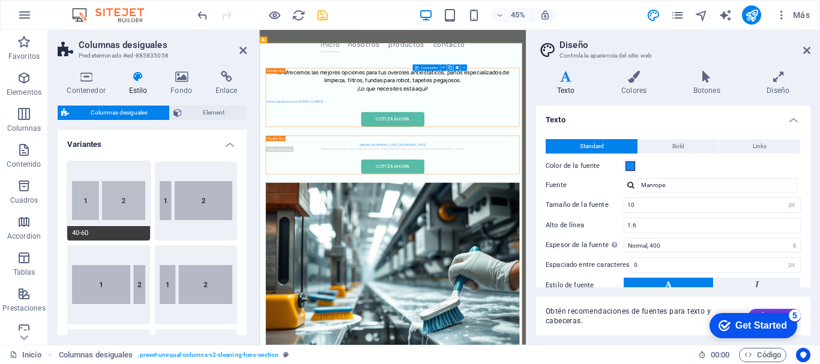
click at [112, 193] on button "40-60" at bounding box center [108, 200] width 83 height 79
type input "40"
type input "2"
select select "rem"
type input "64"
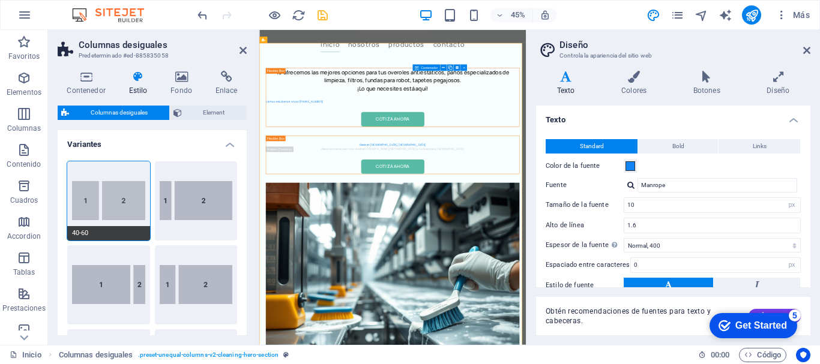
select select "px"
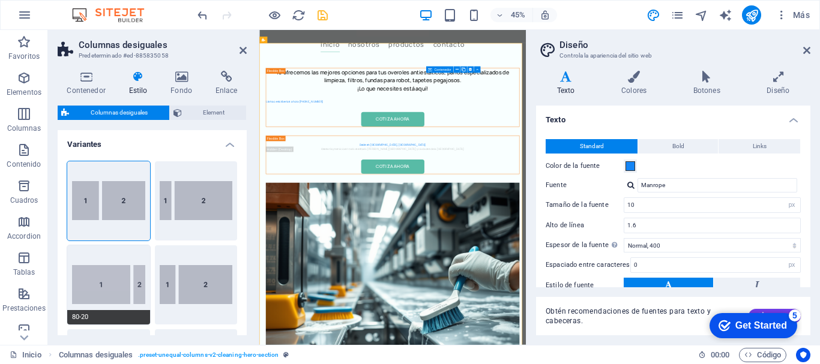
click at [110, 281] on button "80-20" at bounding box center [108, 284] width 83 height 79
type input "80"
type input "2"
select select "rem"
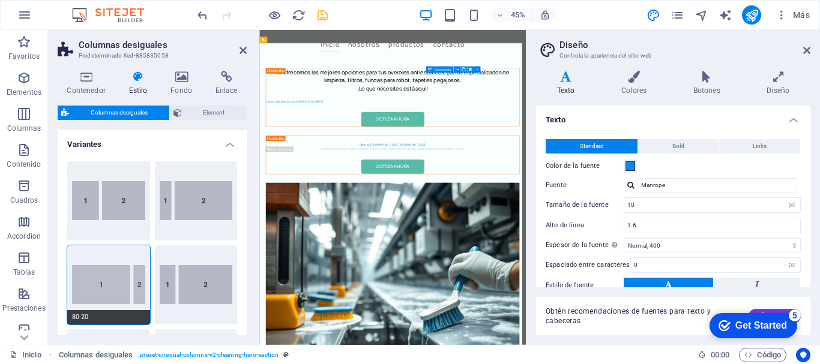
type input "64"
select select "px"
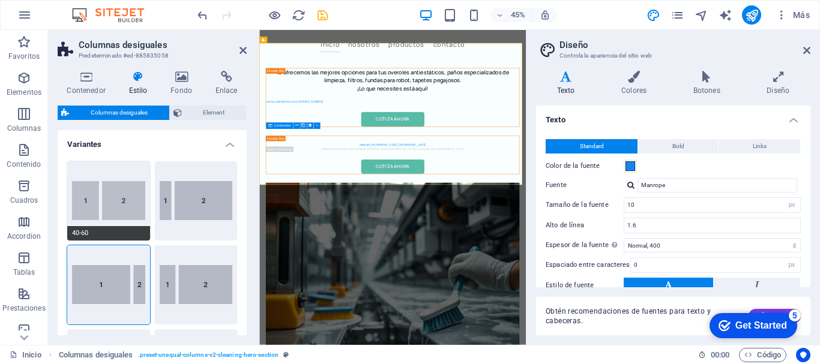
click at [101, 201] on button "40-60" at bounding box center [108, 200] width 83 height 79
type input "40"
type input "2"
select select "rem"
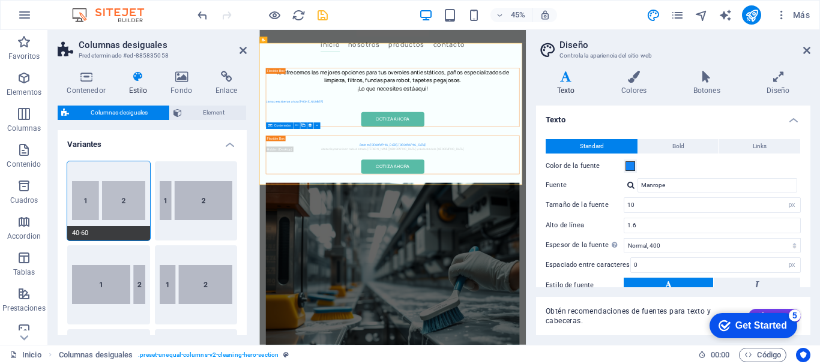
type input "64"
select select "px"
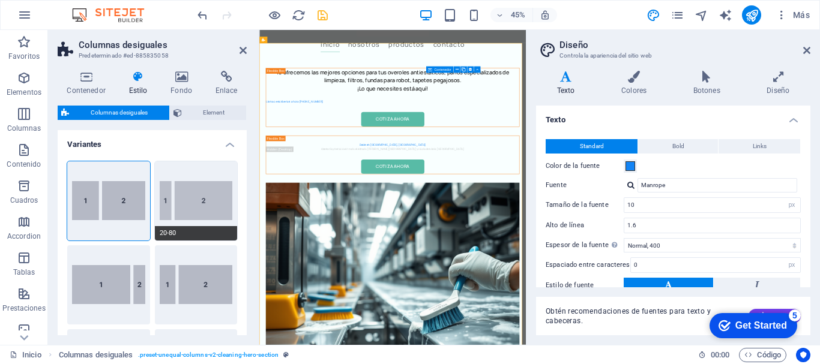
click at [199, 192] on button "20-80" at bounding box center [196, 200] width 83 height 79
type input "20"
type input "2"
select select "rem"
type input "64"
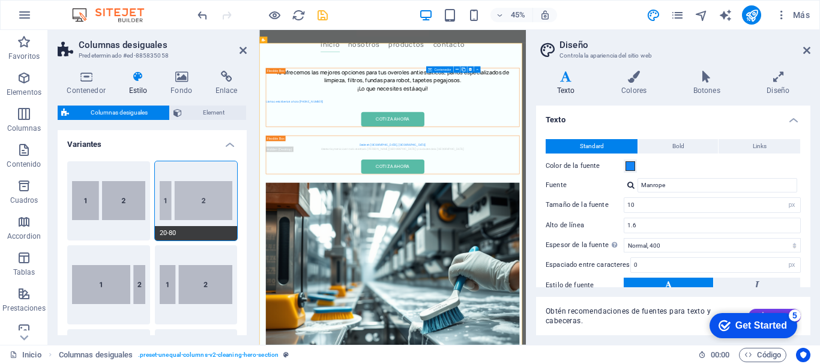
select select "px"
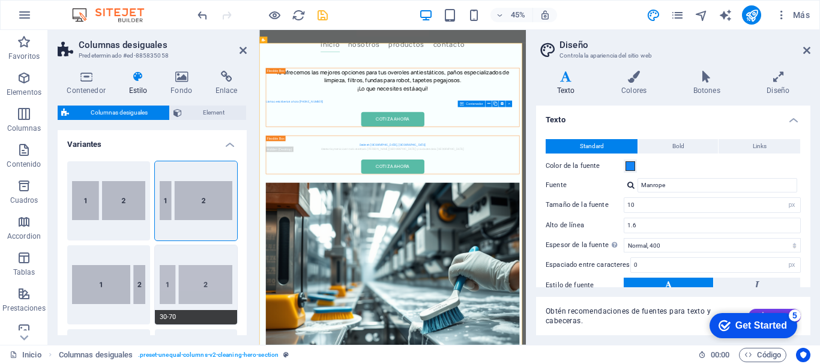
click at [201, 275] on button "30-70" at bounding box center [196, 284] width 83 height 79
type input "30"
type input "2"
select select "rem"
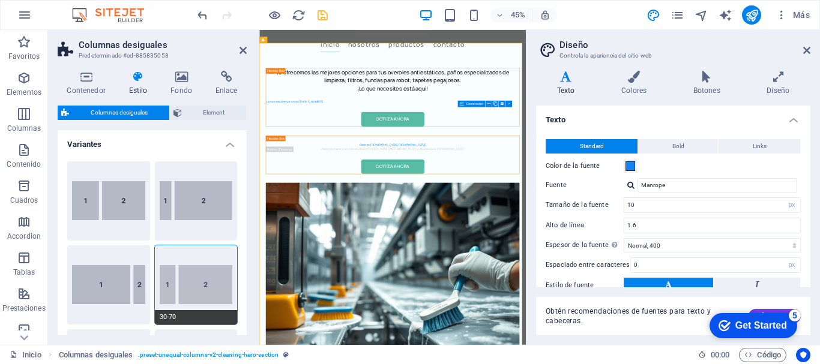
type input "64"
select select "px"
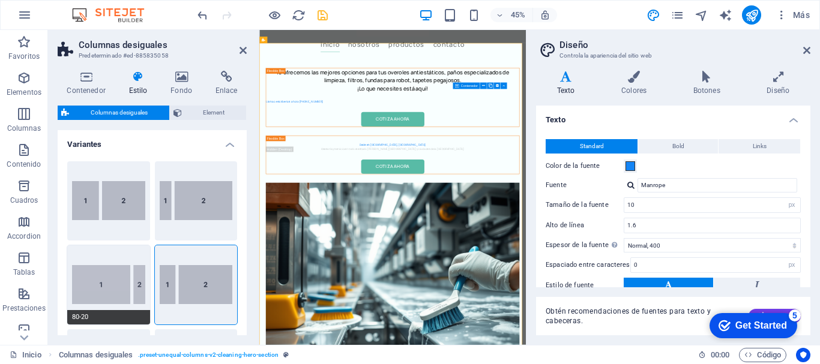
click at [109, 274] on button "80-20" at bounding box center [108, 284] width 83 height 79
type input "80"
type input "2"
select select "rem"
type input "64"
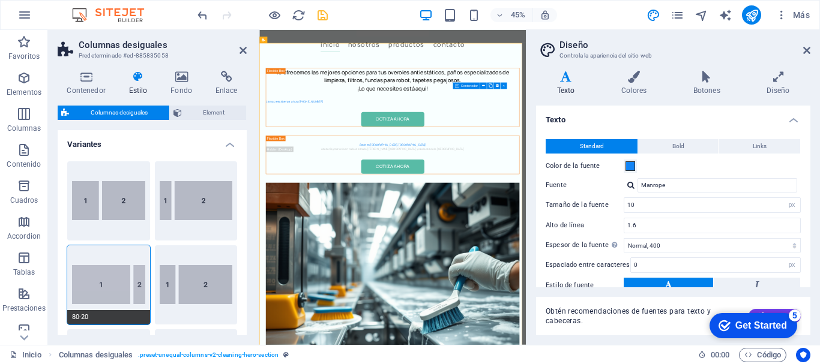
select select "px"
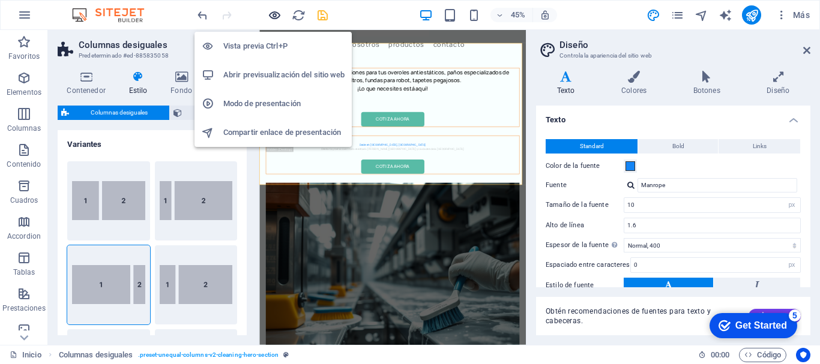
click at [274, 11] on icon "button" at bounding box center [275, 15] width 14 height 14
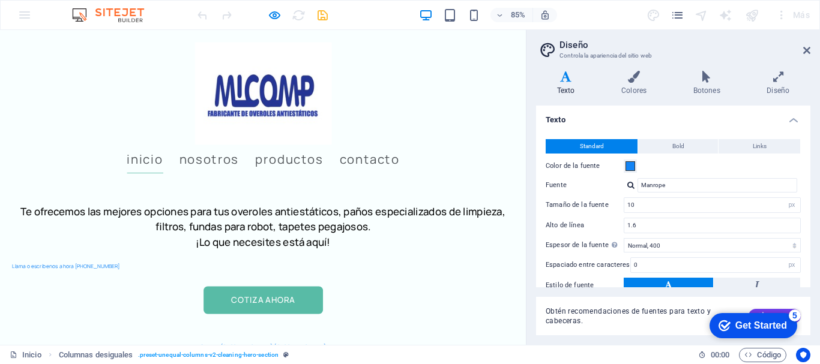
click at [139, 303] on p "Llama o escribenos ahora [PHONE_NUMBER]" at bounding box center [309, 308] width 590 height 10
click at [125, 303] on p "Llama o escribenos ahora [PHONE_NUMBER]" at bounding box center [309, 308] width 590 height 10
click at [315, 235] on h6 "Te ofrecemos las mejores opciones para tus overoles antiestáticos, paños especi…" at bounding box center [309, 262] width 590 height 54
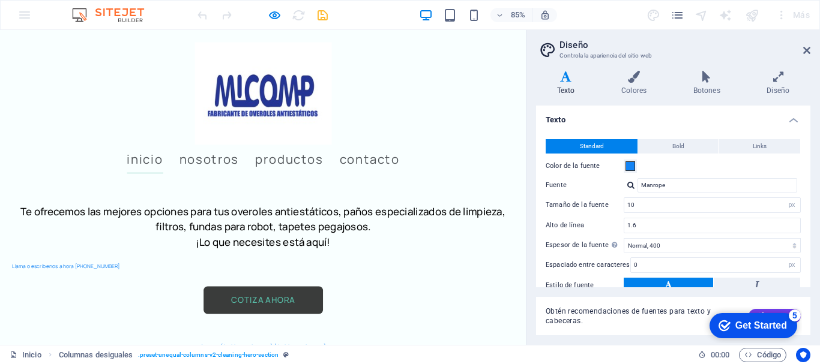
click at [247, 332] on link "Cotiza ahora" at bounding box center [309, 348] width 140 height 32
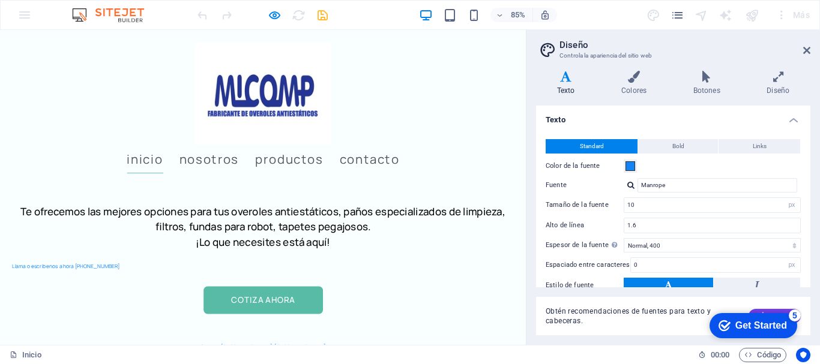
drag, startPoint x: 614, startPoint y: 311, endPoint x: 526, endPoint y: 79, distance: 249.0
click at [368, 235] on h6 "Te ofrecemos las mejores opciones para tus overoles antiestáticos, paños especi…" at bounding box center [309, 262] width 590 height 54
click at [262, 235] on h6 "Te ofrecemos las mejores opciones para tus overoles antiestáticos, paños especi…" at bounding box center [309, 262] width 590 height 54
click at [244, 235] on h6 "Te ofrecemos las mejores opciones para tus overoles antiestáticos, paños especi…" at bounding box center [309, 262] width 590 height 54
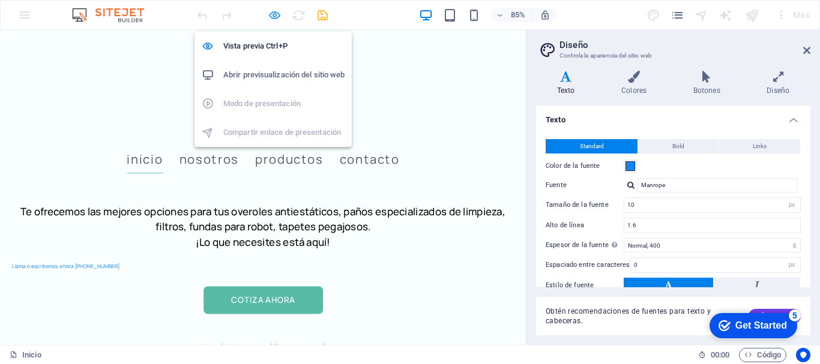
click at [274, 13] on icon "button" at bounding box center [275, 15] width 14 height 14
select select "%"
select select "px"
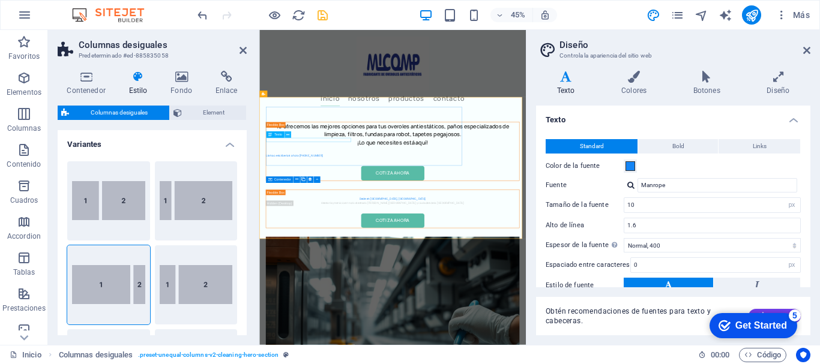
click at [288, 133] on icon at bounding box center [287, 134] width 3 height 5
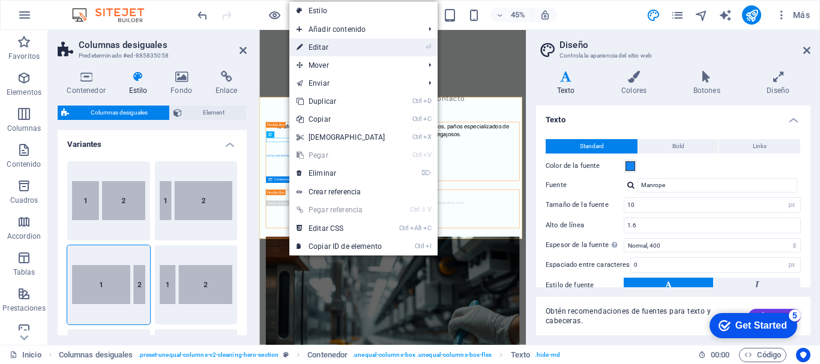
click at [322, 44] on link "⏎ Editar" at bounding box center [340, 47] width 103 height 18
select select "px"
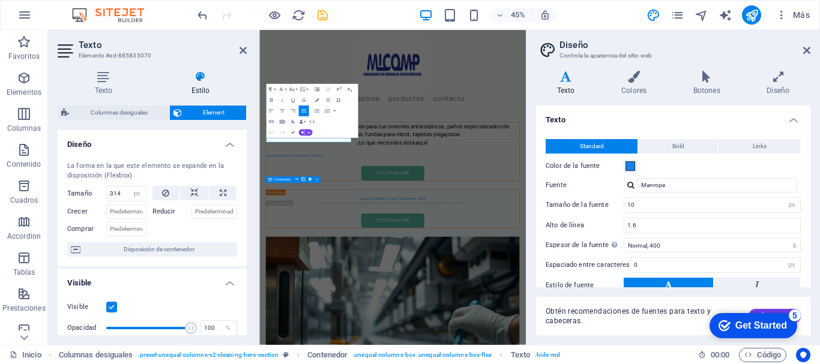
click at [236, 40] on h2 "Texto" at bounding box center [163, 45] width 168 height 11
drag, startPoint x: 242, startPoint y: 46, endPoint x: 244, endPoint y: 20, distance: 26.5
click at [242, 46] on icon at bounding box center [242, 51] width 7 height 10
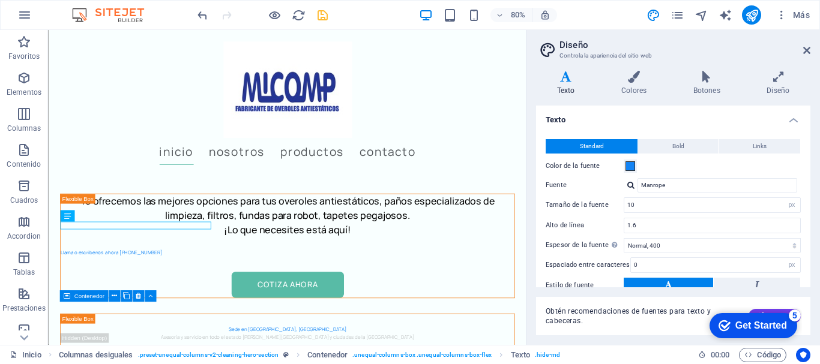
click at [810, 49] on aside "Diseño Controla la apariencia del sitio web Variantes Texto Colores Botones Dis…" at bounding box center [673, 187] width 294 height 315
click at [806, 49] on icon at bounding box center [806, 51] width 7 height 10
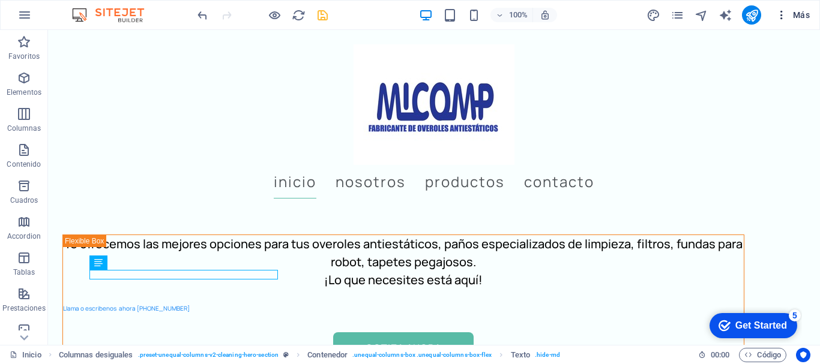
click at [802, 11] on span "Más" at bounding box center [792, 15] width 34 height 12
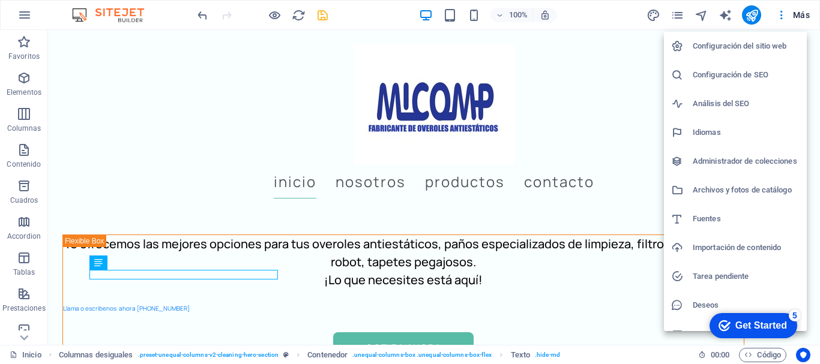
scroll to position [17, 0]
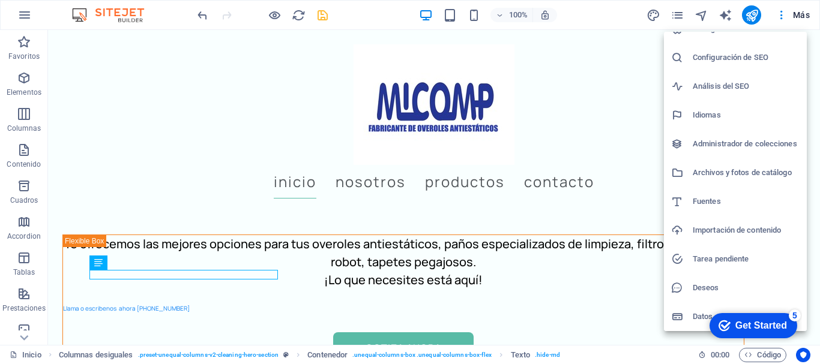
click at [24, 11] on div at bounding box center [410, 182] width 820 height 364
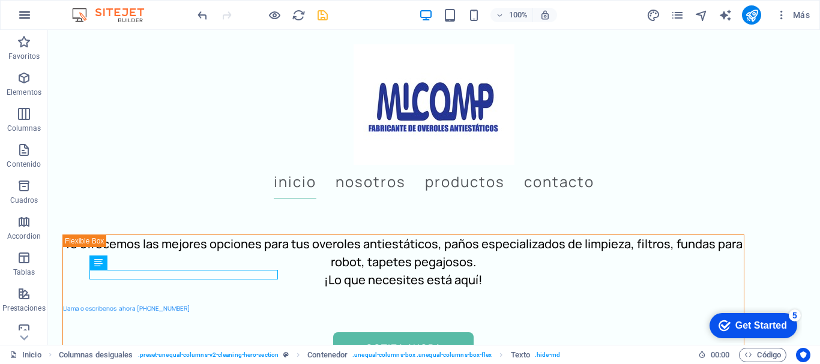
click at [31, 13] on icon "button" at bounding box center [24, 15] width 14 height 14
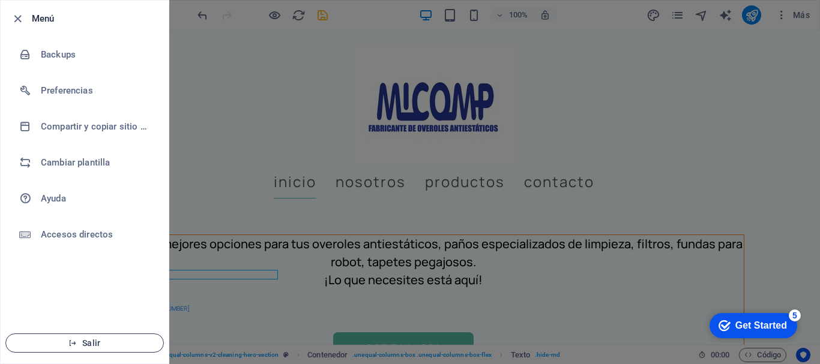
click at [88, 341] on span "Salir" at bounding box center [85, 343] width 138 height 10
